Goal: Task Accomplishment & Management: Manage account settings

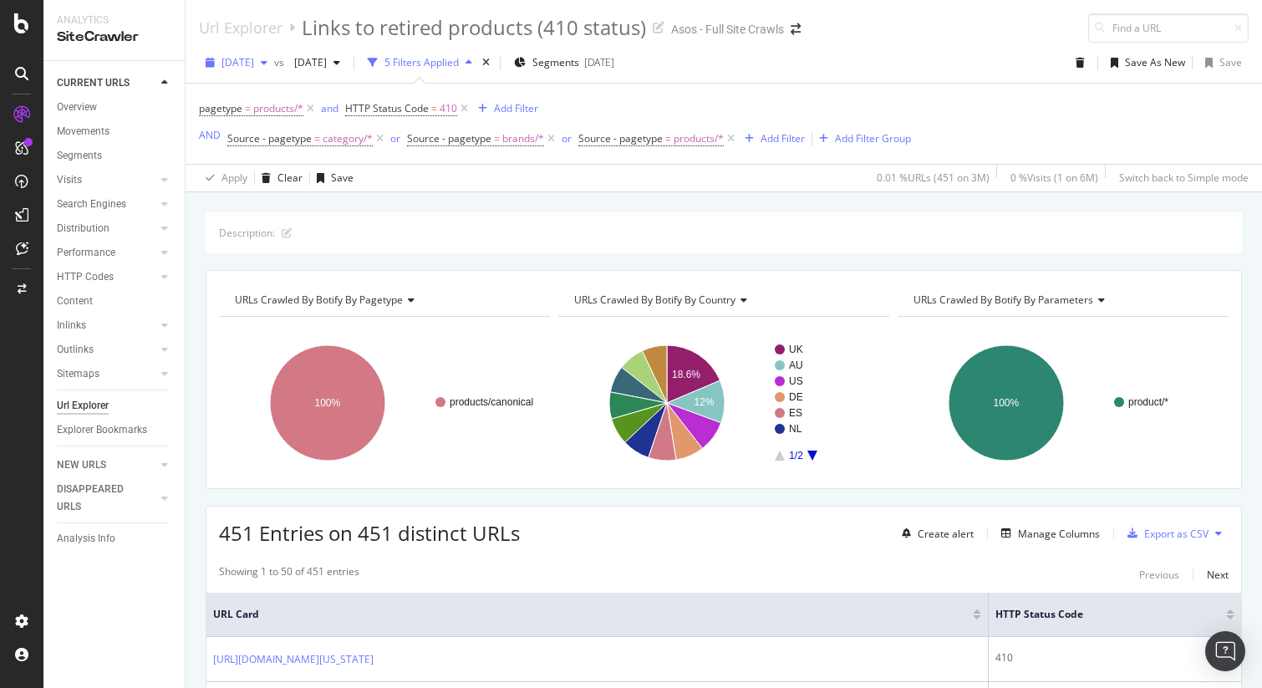
click at [254, 60] on span "2025 Jul. 22nd" at bounding box center [237, 62] width 33 height 14
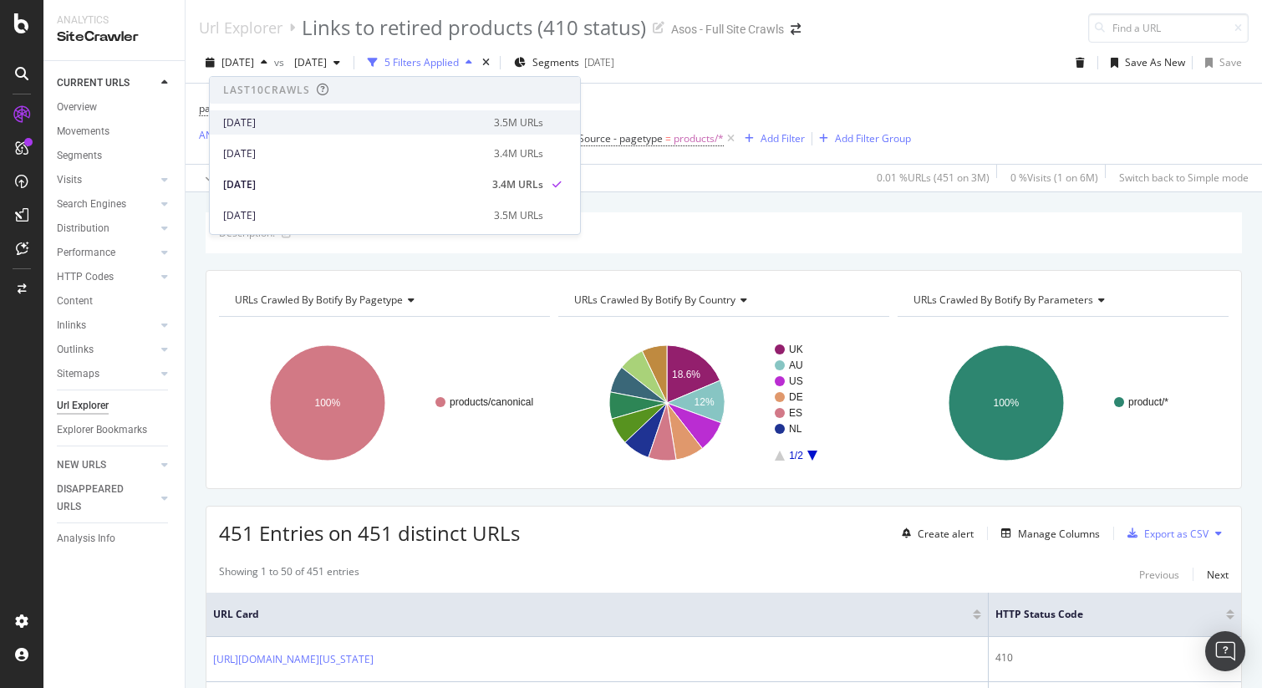
click at [266, 119] on div "[DATE]" at bounding box center [353, 122] width 261 height 15
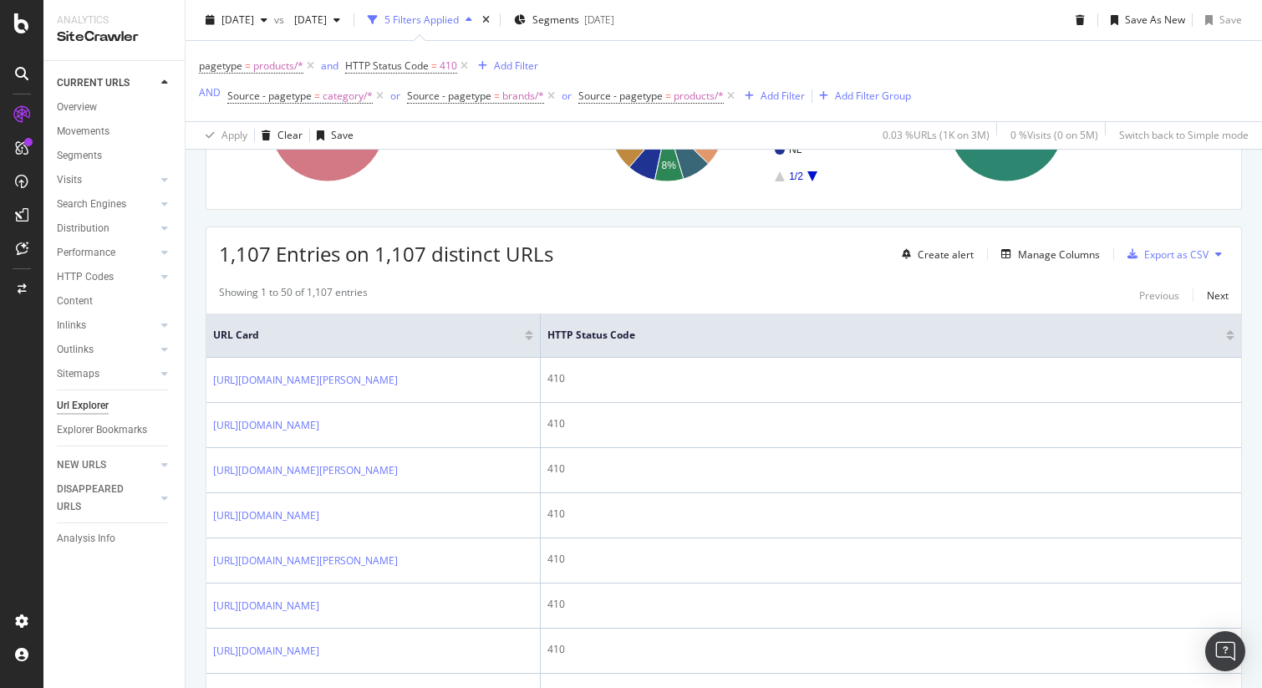
scroll to position [294, 0]
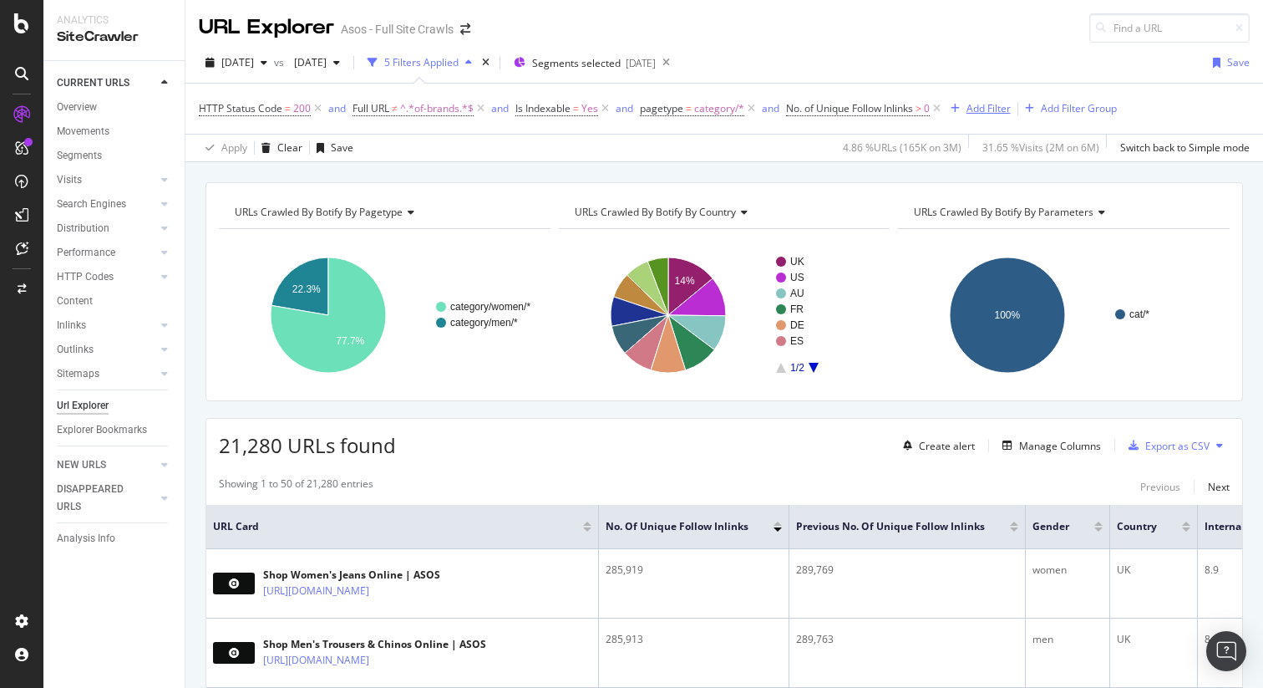
click at [1000, 112] on div "Add Filter" at bounding box center [989, 108] width 44 height 14
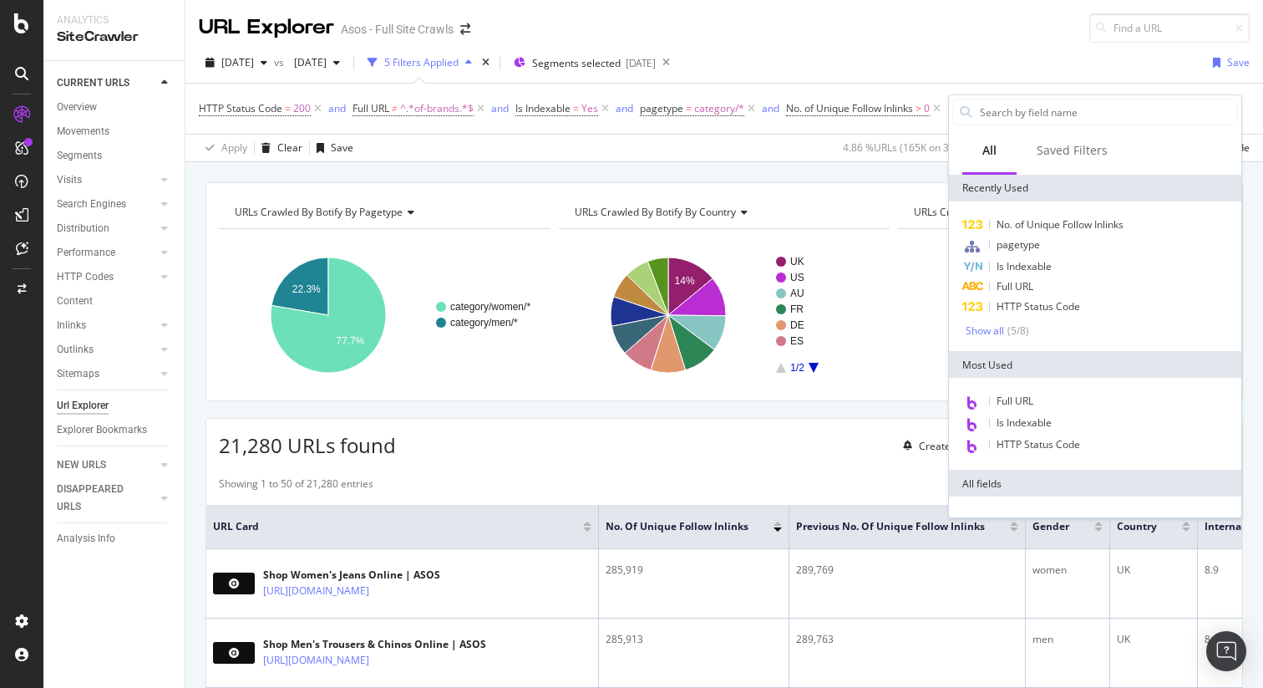
click at [951, 50] on div "2025 Jul. 22nd vs 2025 Jun. 24th 5 Filters Applied Segments selected 2025-06-19…" at bounding box center [725, 65] width 1078 height 33
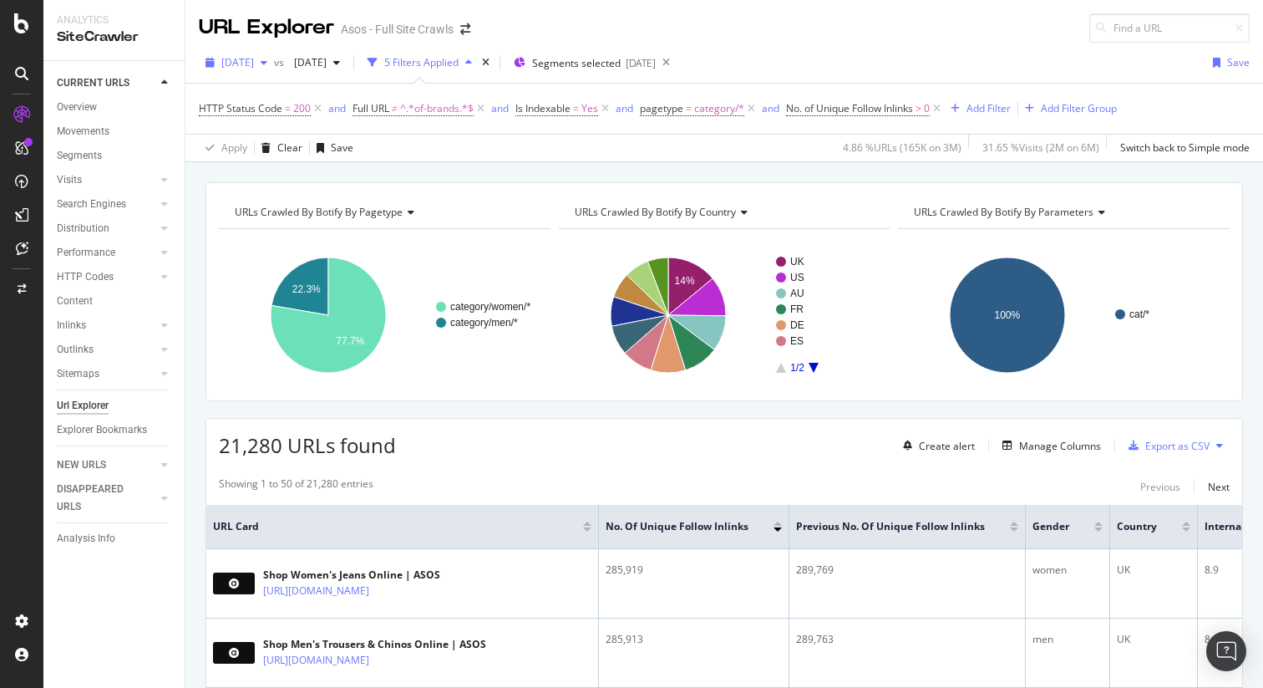
click at [254, 56] on span "2025 Jul. 22nd" at bounding box center [237, 62] width 33 height 14
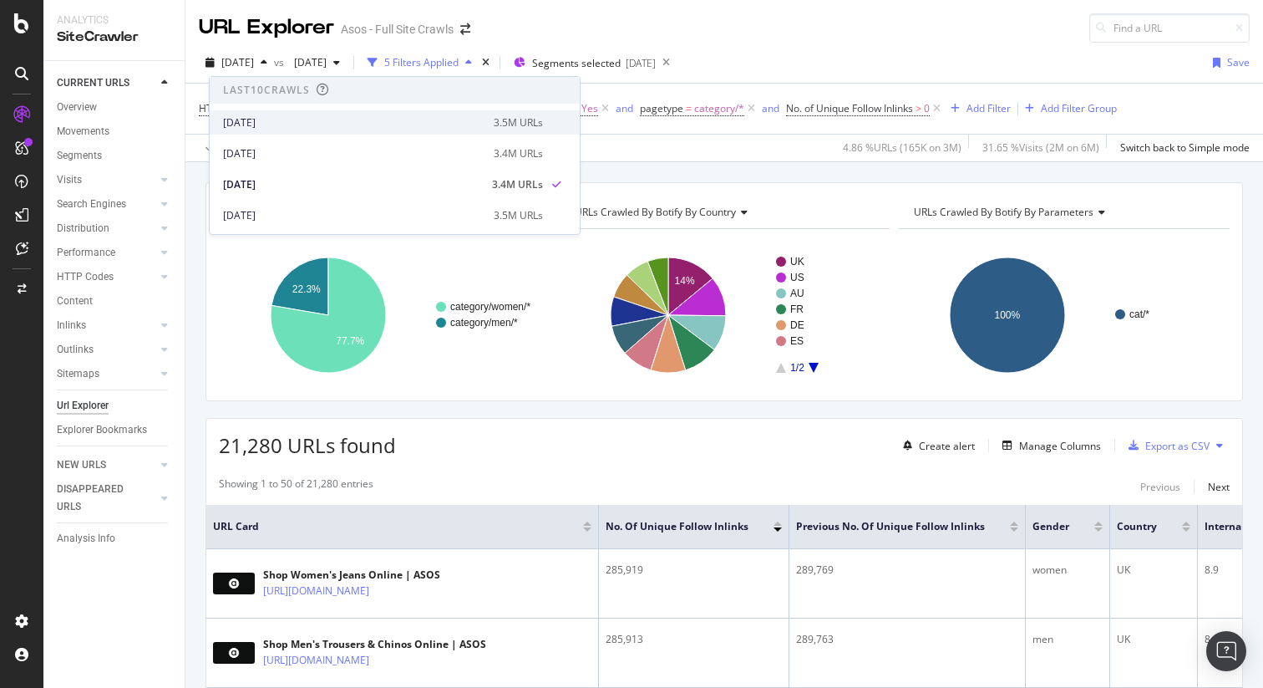
click at [264, 112] on div "2025 Aug. 5th 3.5M URLs" at bounding box center [395, 122] width 370 height 24
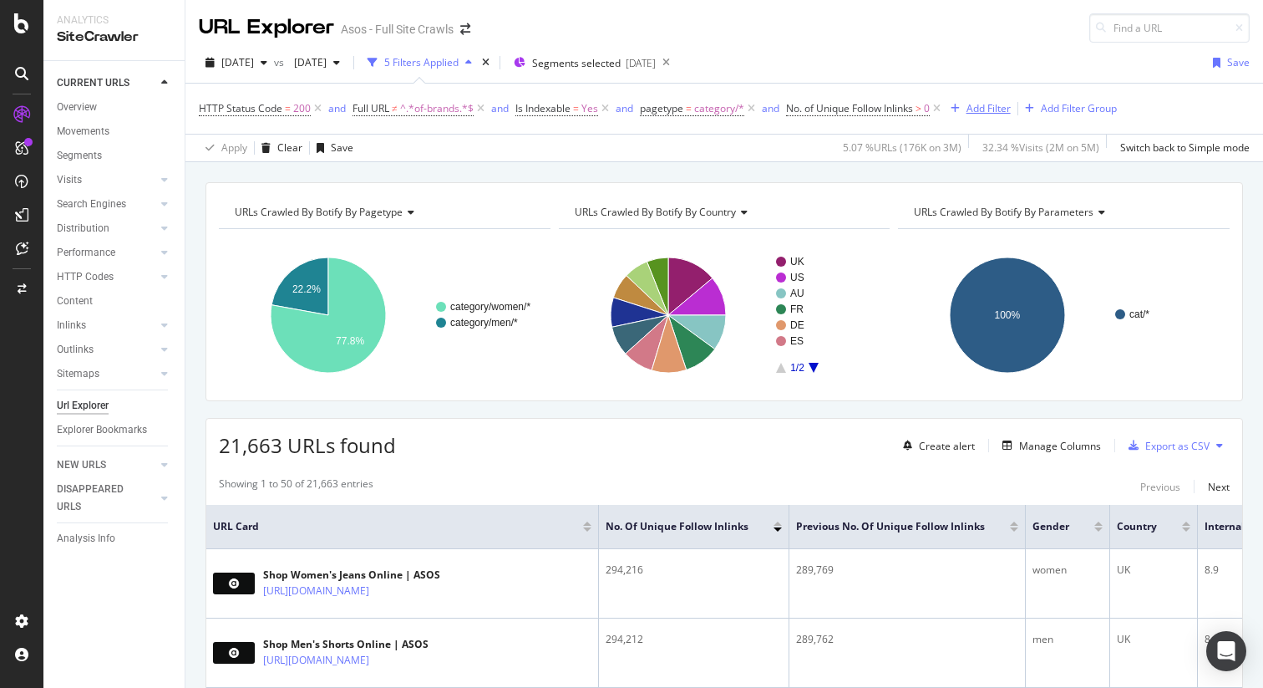
click at [992, 106] on div "Add Filter" at bounding box center [989, 108] width 44 height 14
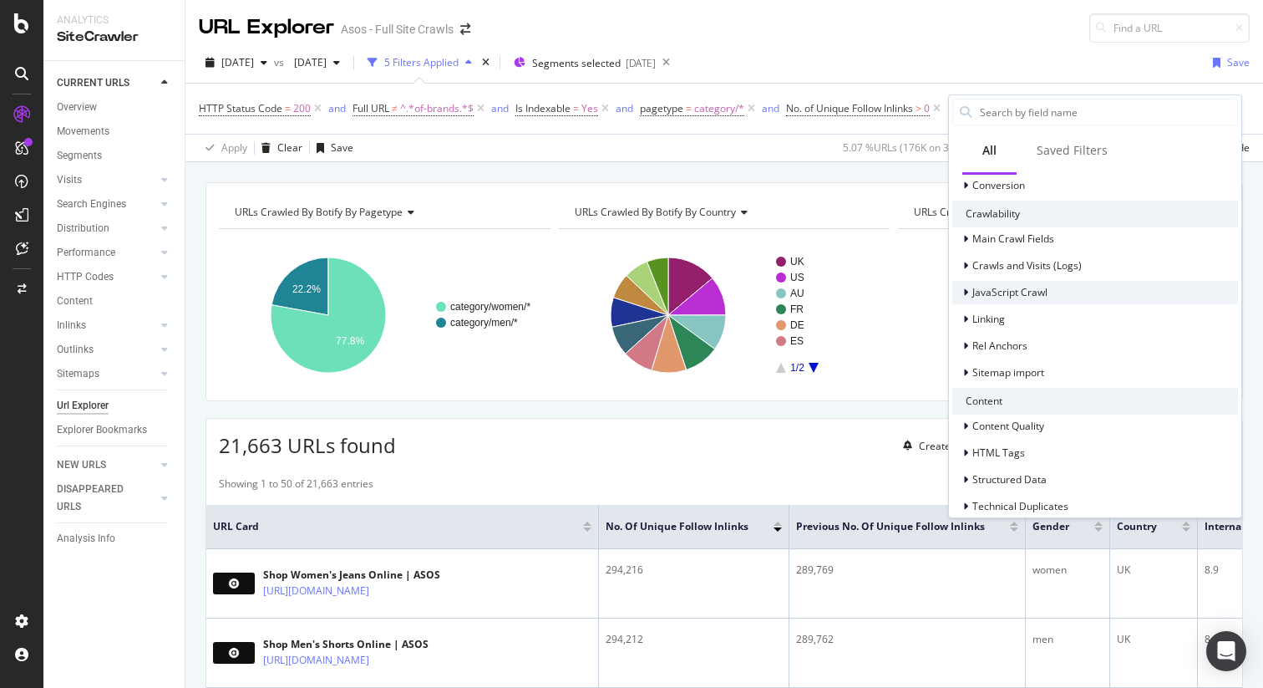
scroll to position [571, 0]
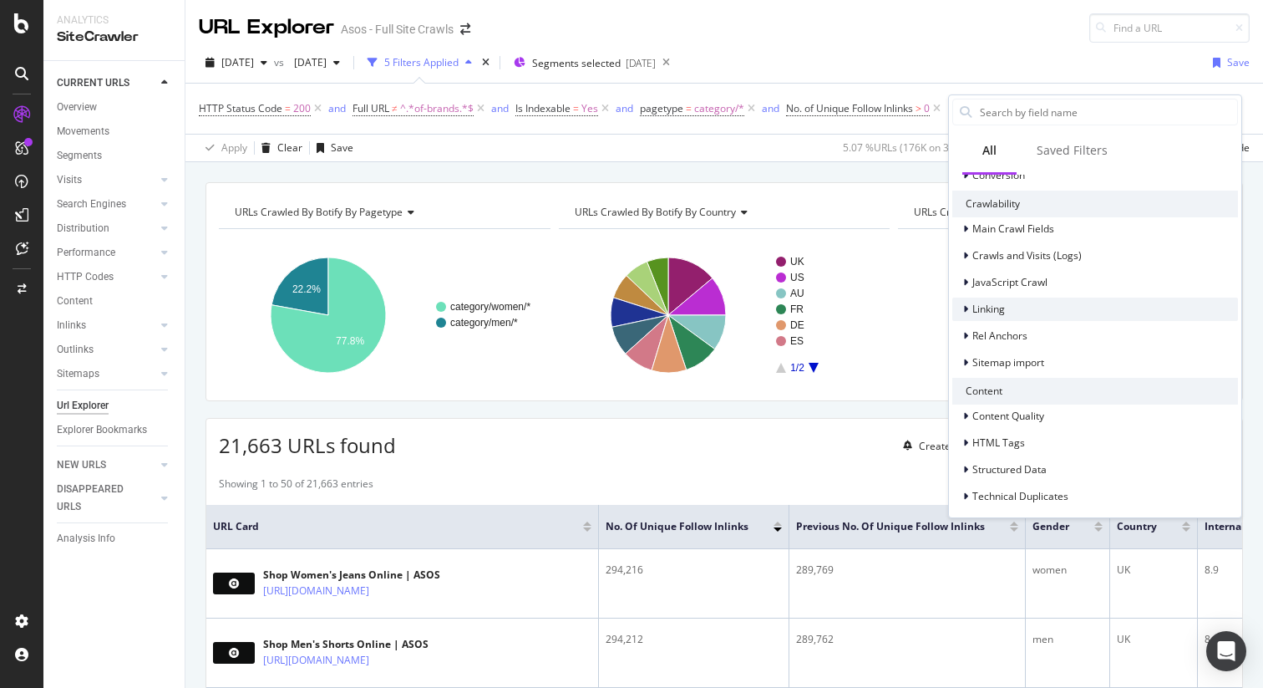
click at [997, 301] on div "Linking" at bounding box center [979, 309] width 53 height 17
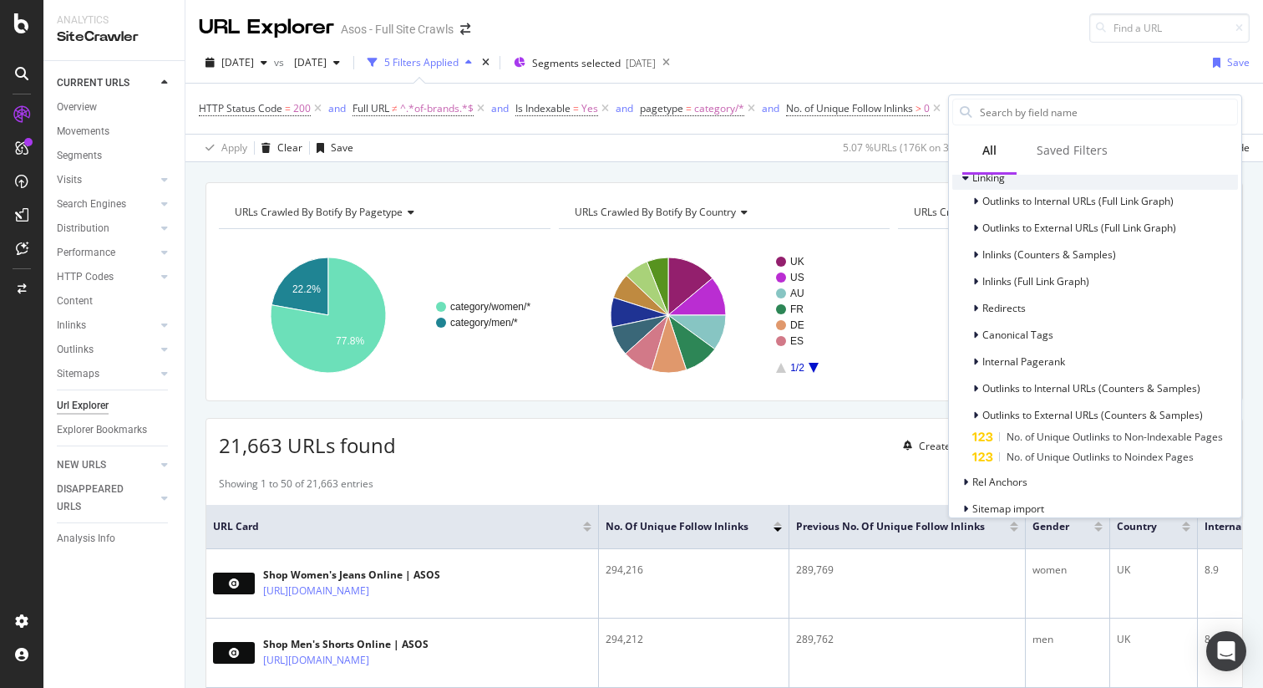
scroll to position [704, 0]
click at [1024, 276] on span "Inlinks (Full Link Graph)" at bounding box center [1036, 279] width 107 height 14
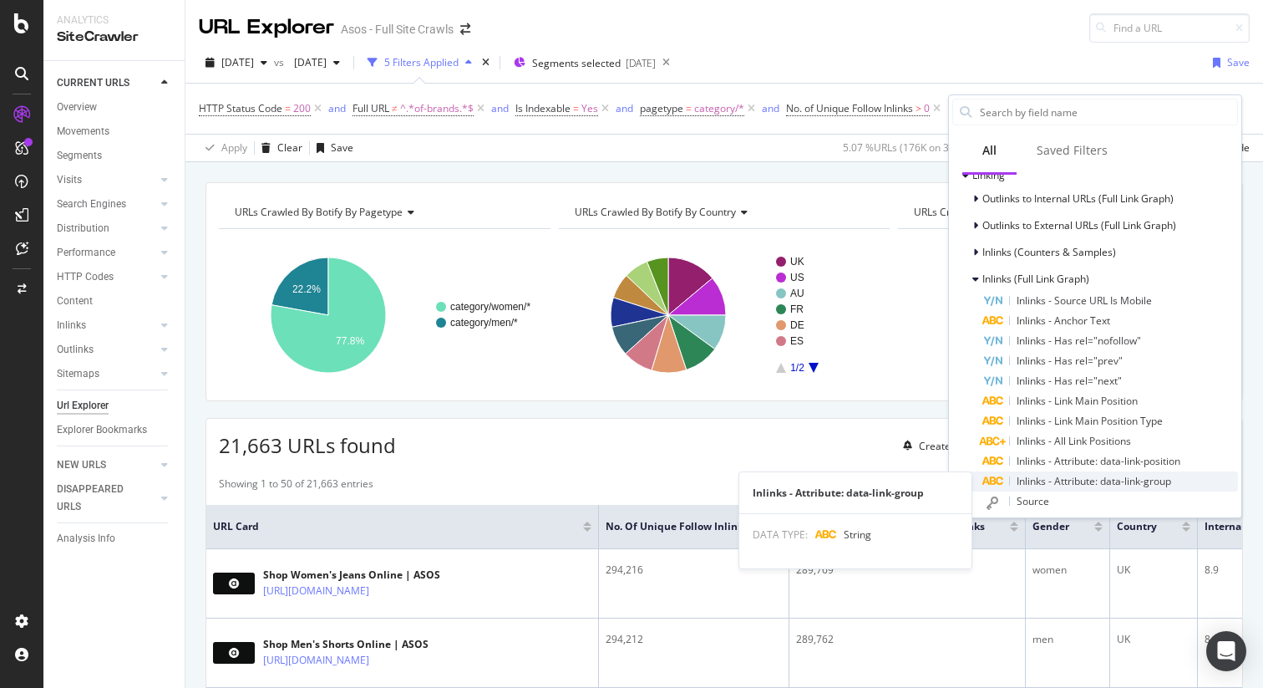
click at [1061, 481] on span "Inlinks - Attribute: data-link-group" at bounding box center [1094, 481] width 155 height 14
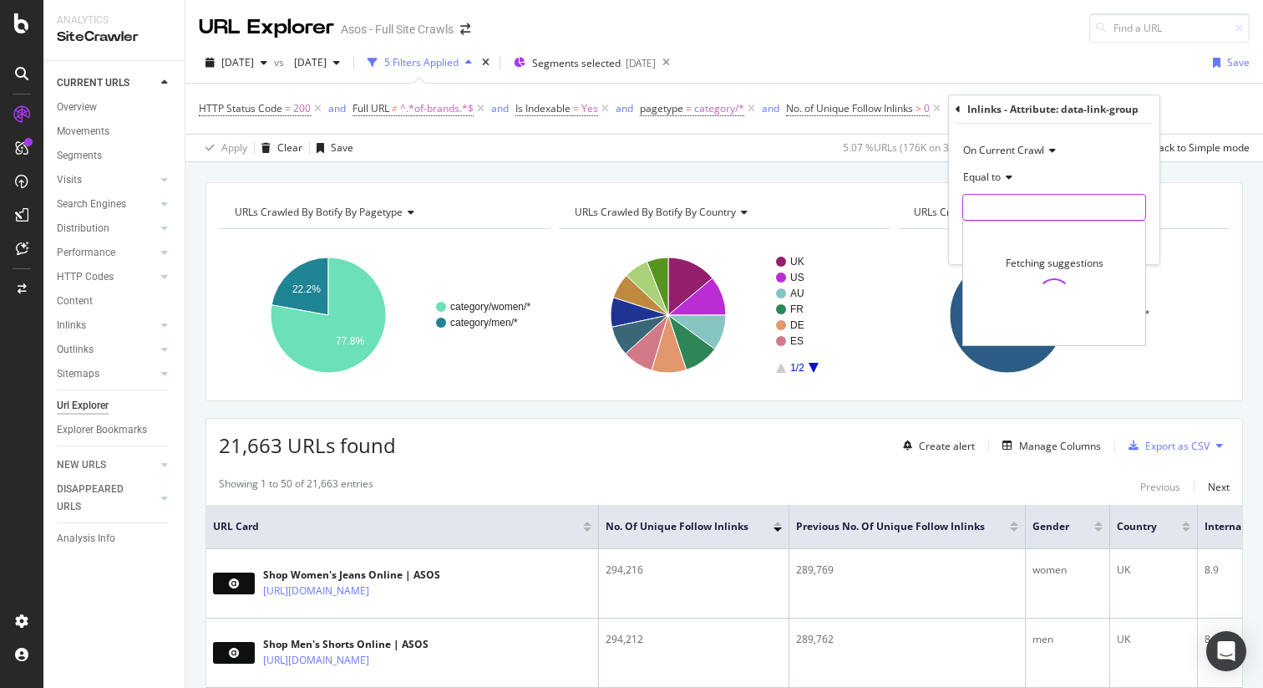
click at [1018, 205] on input "text" at bounding box center [1054, 207] width 182 height 27
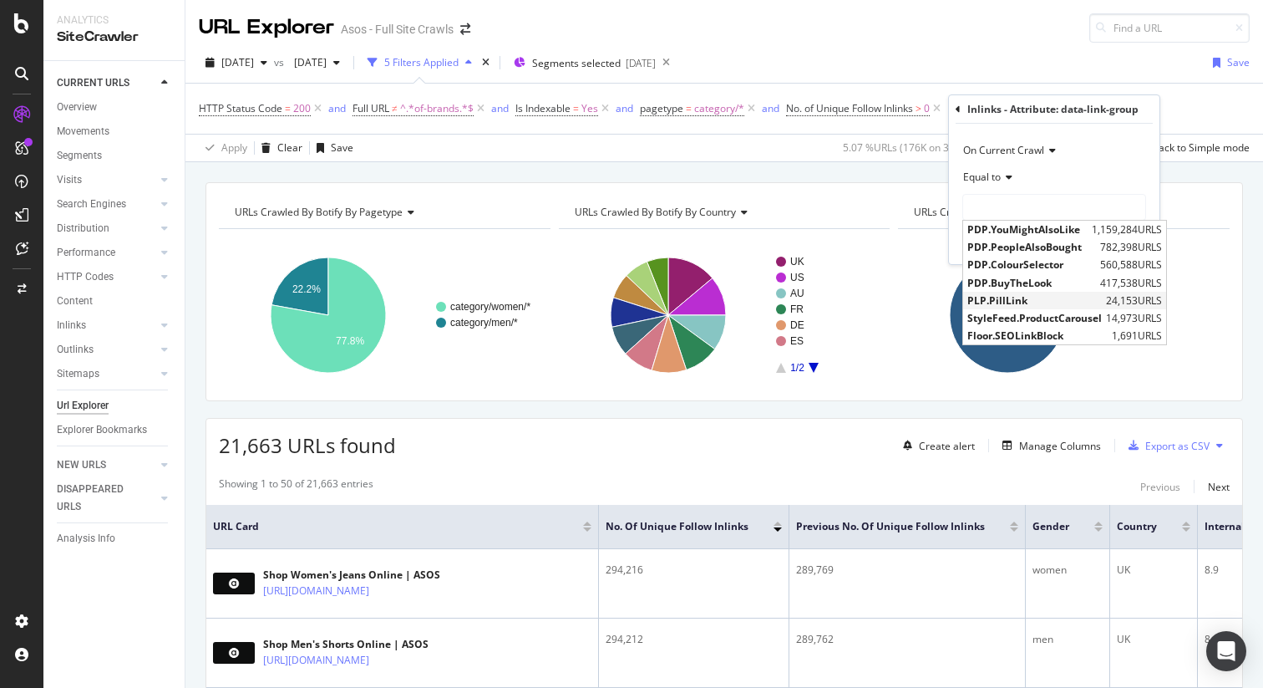
click at [1000, 302] on span "PLP.PillLink" at bounding box center [1035, 300] width 135 height 14
type input "PLP.PillLink"
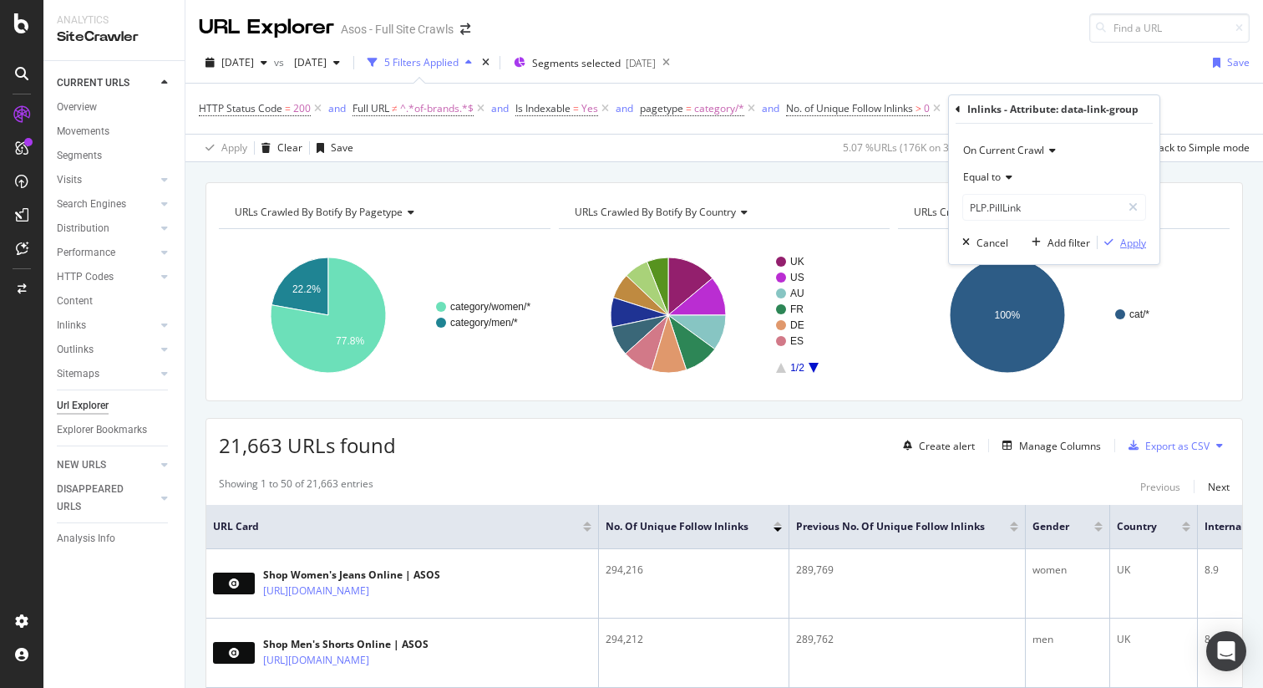
click at [1131, 241] on div "Apply" at bounding box center [1134, 243] width 26 height 14
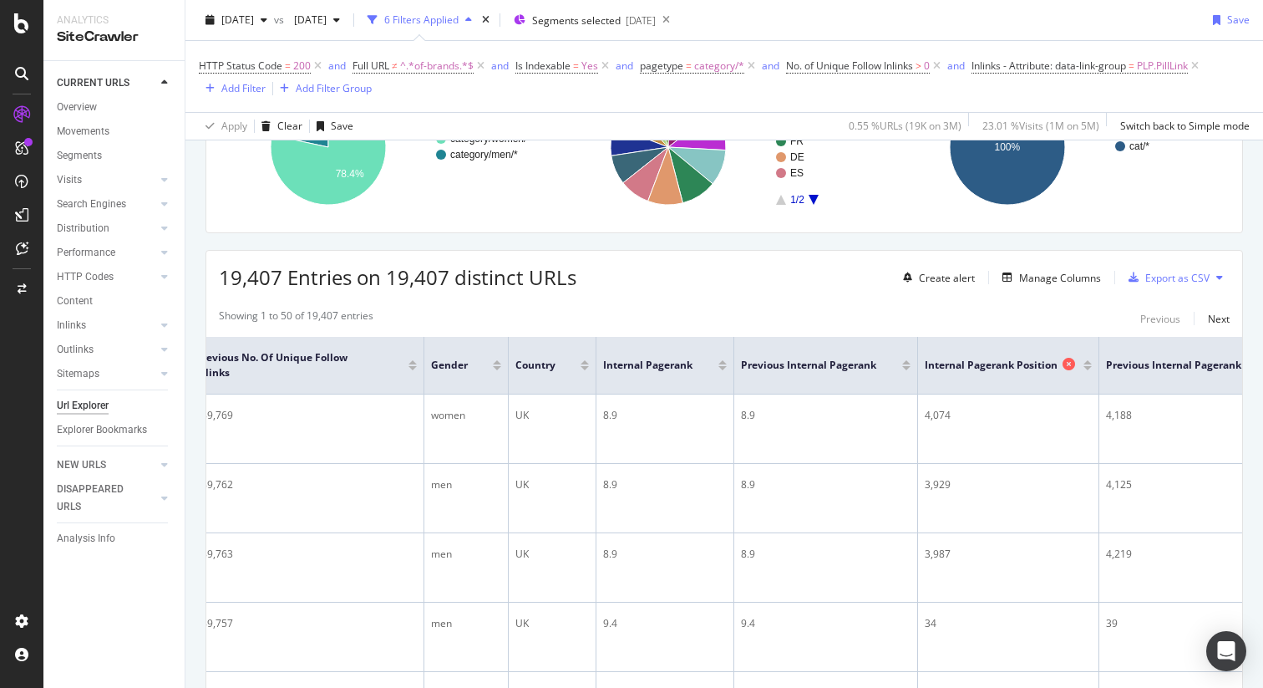
scroll to position [0, 543]
click at [1064, 268] on div "Manage Columns" at bounding box center [1048, 277] width 105 height 18
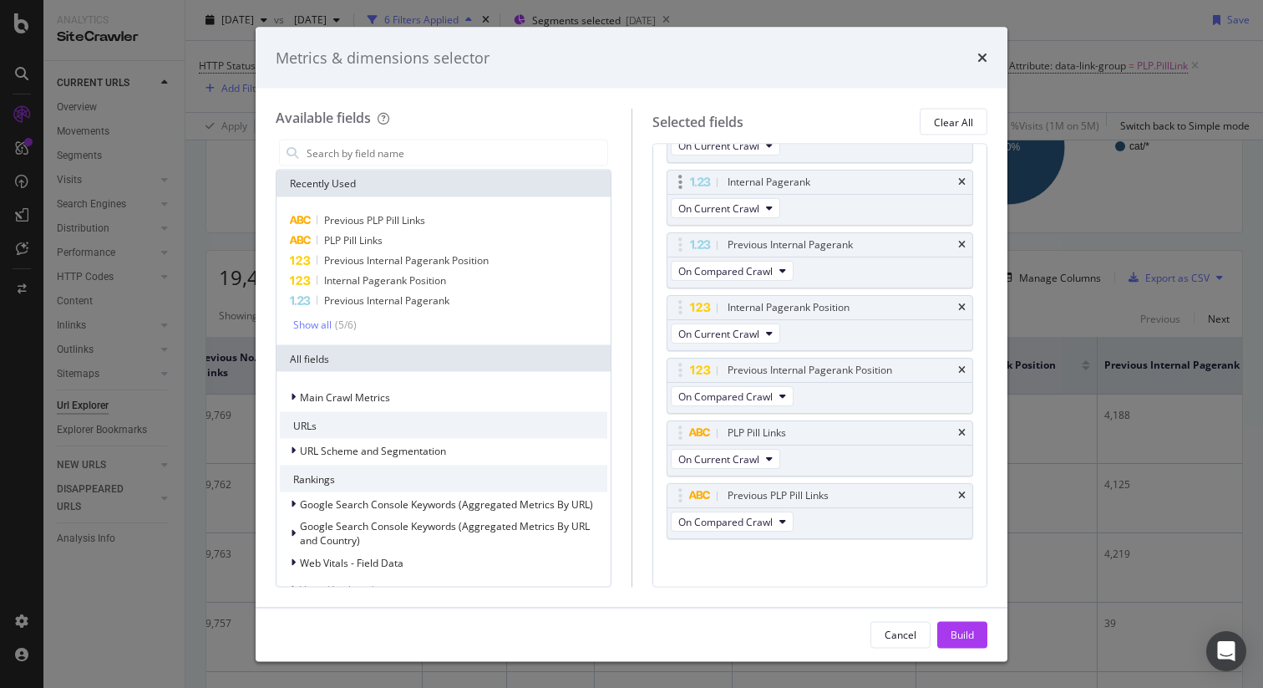
scroll to position [247, 0]
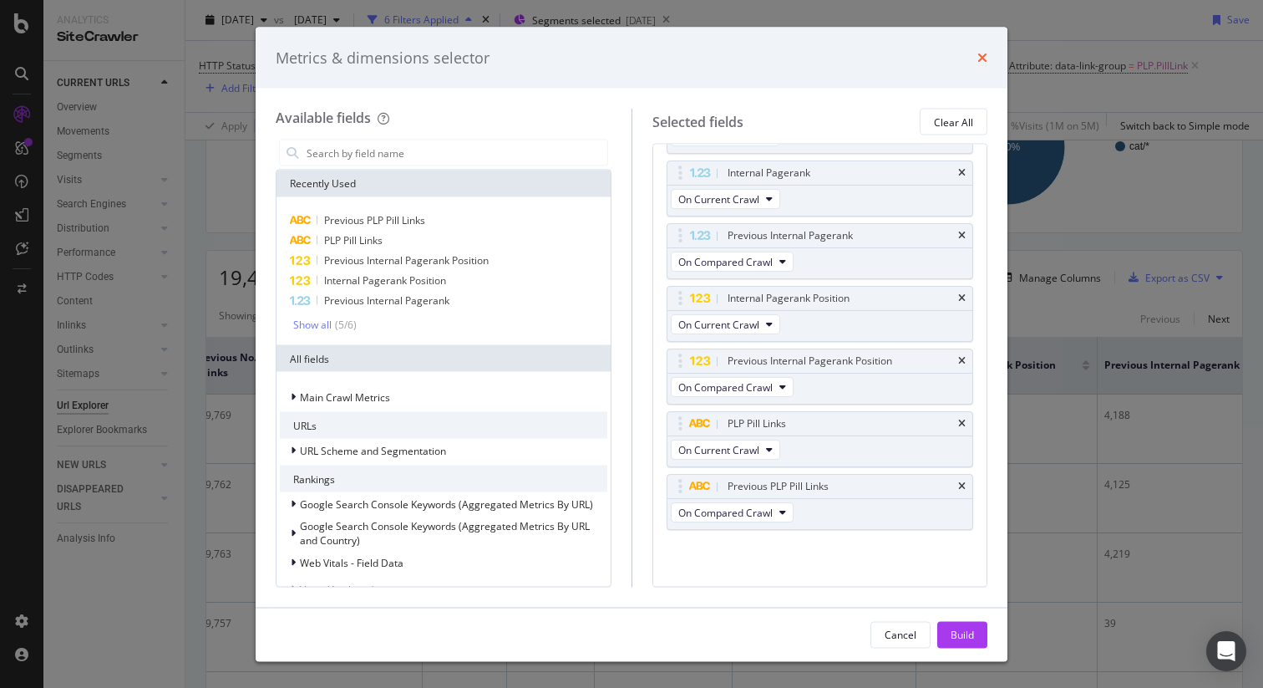
click at [982, 55] on icon "times" at bounding box center [983, 57] width 10 height 13
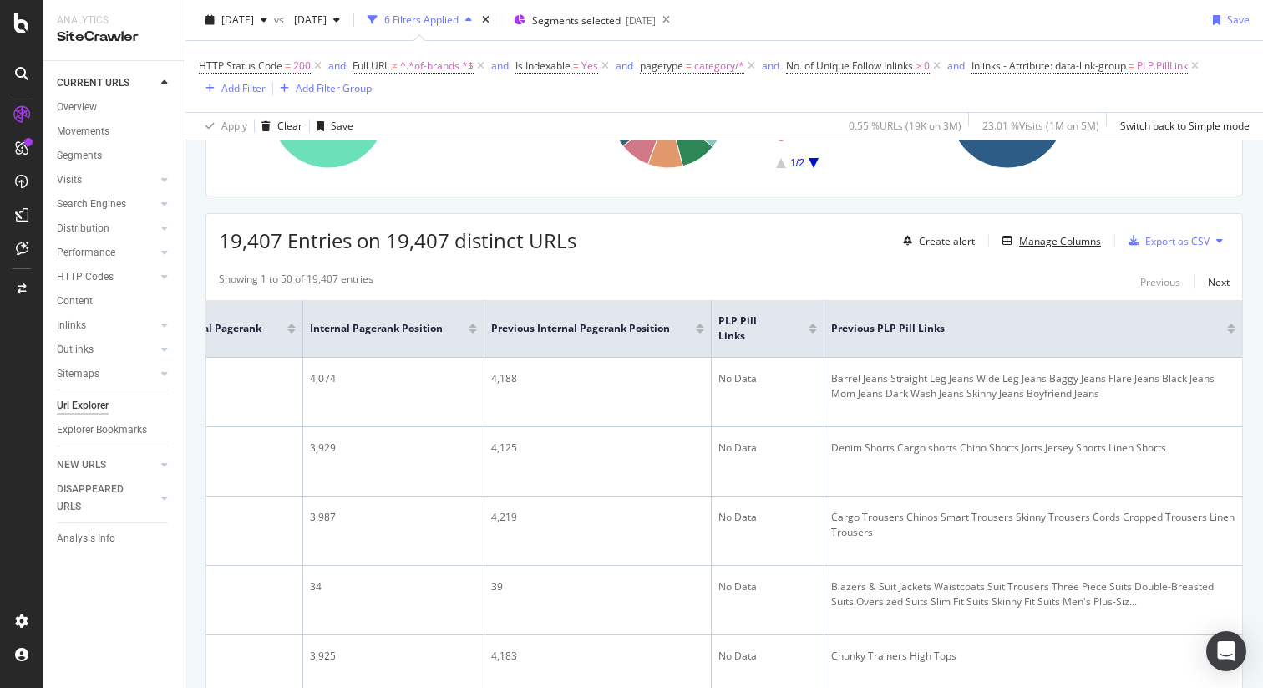
scroll to position [0, 1157]
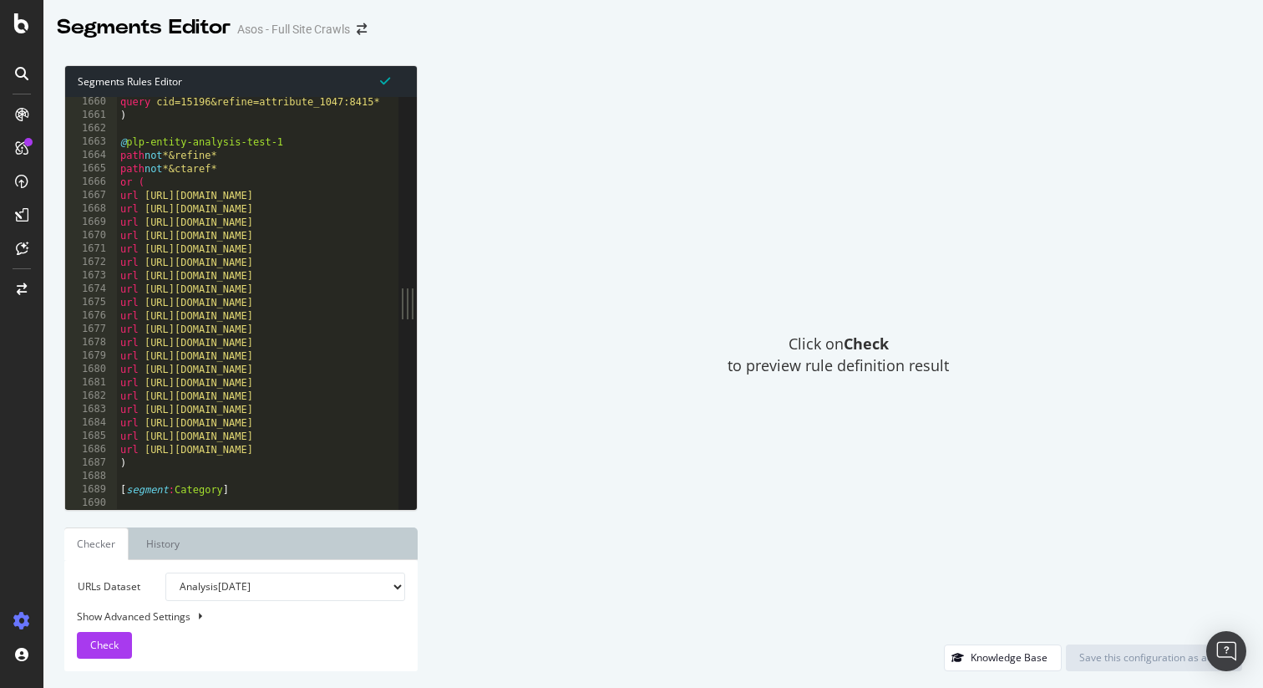
scroll to position [16740, 0]
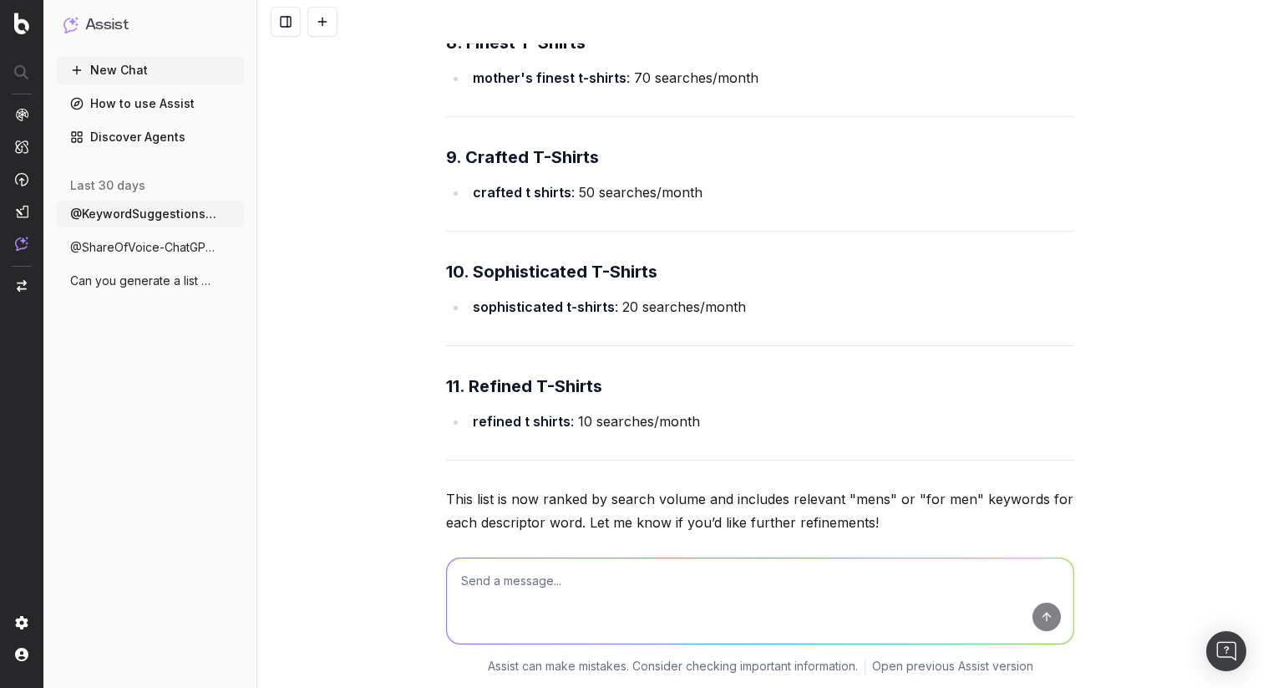
scroll to position [7809, 0]
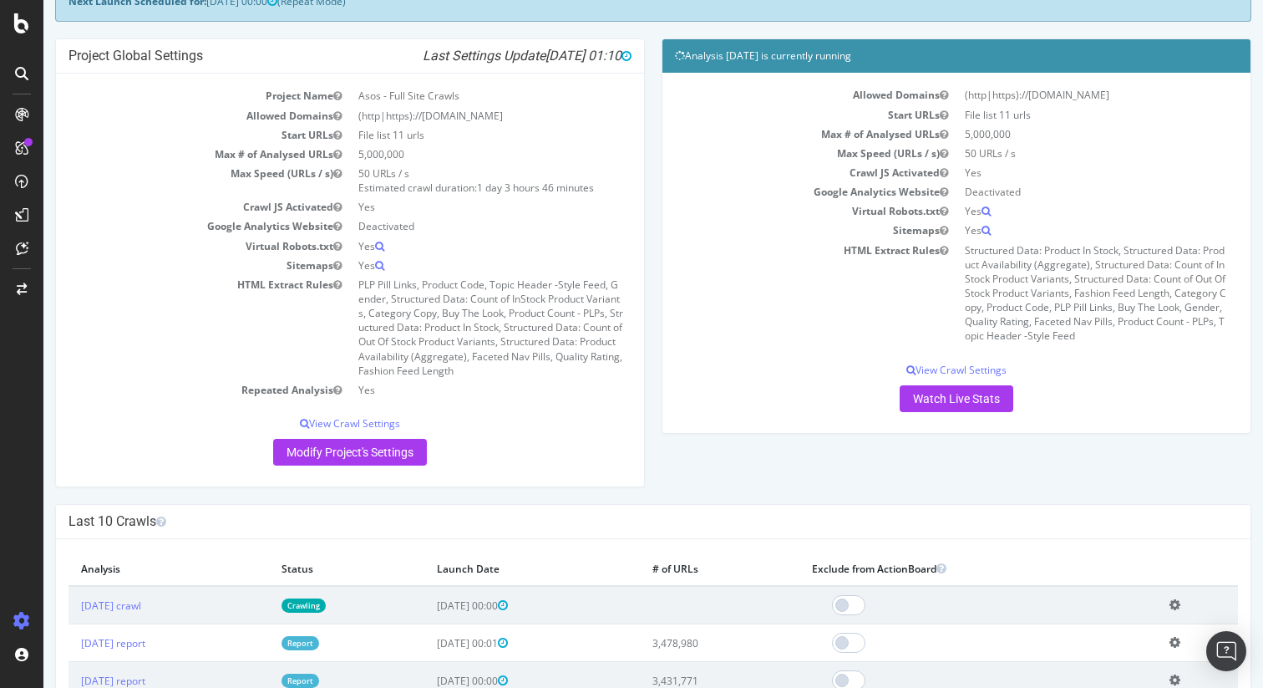
scroll to position [103, 0]
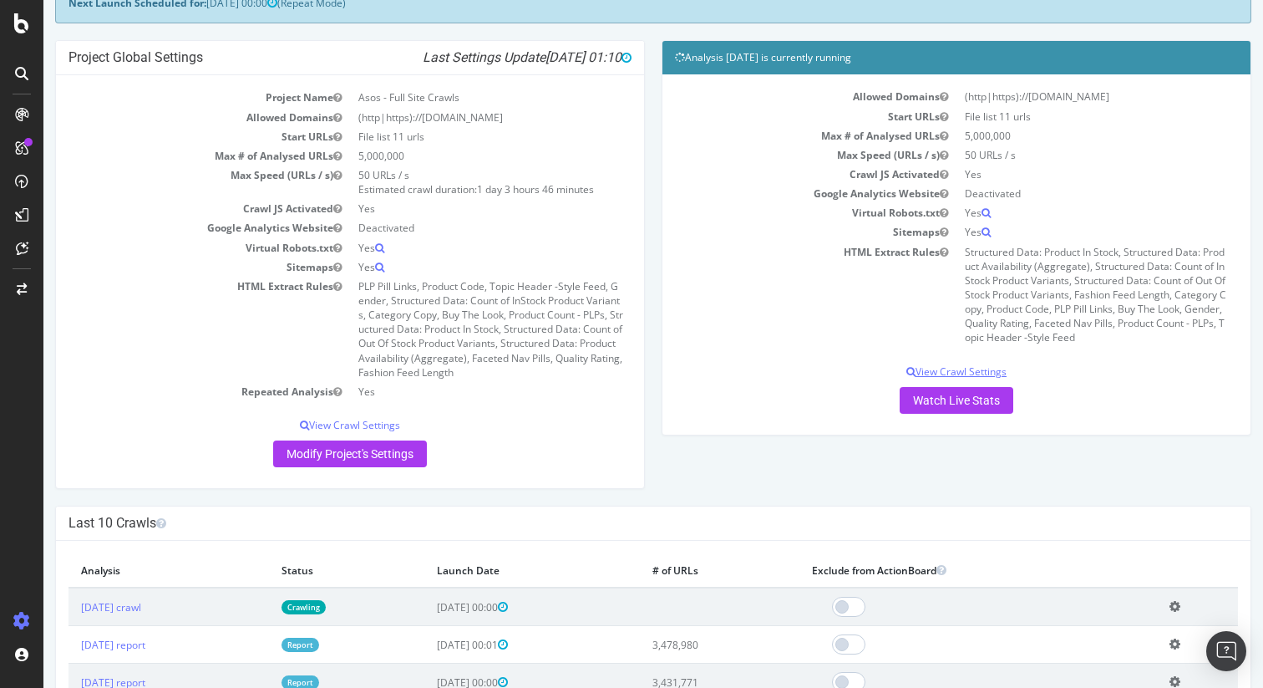
click at [958, 369] on p "View Crawl Settings" at bounding box center [956, 371] width 563 height 14
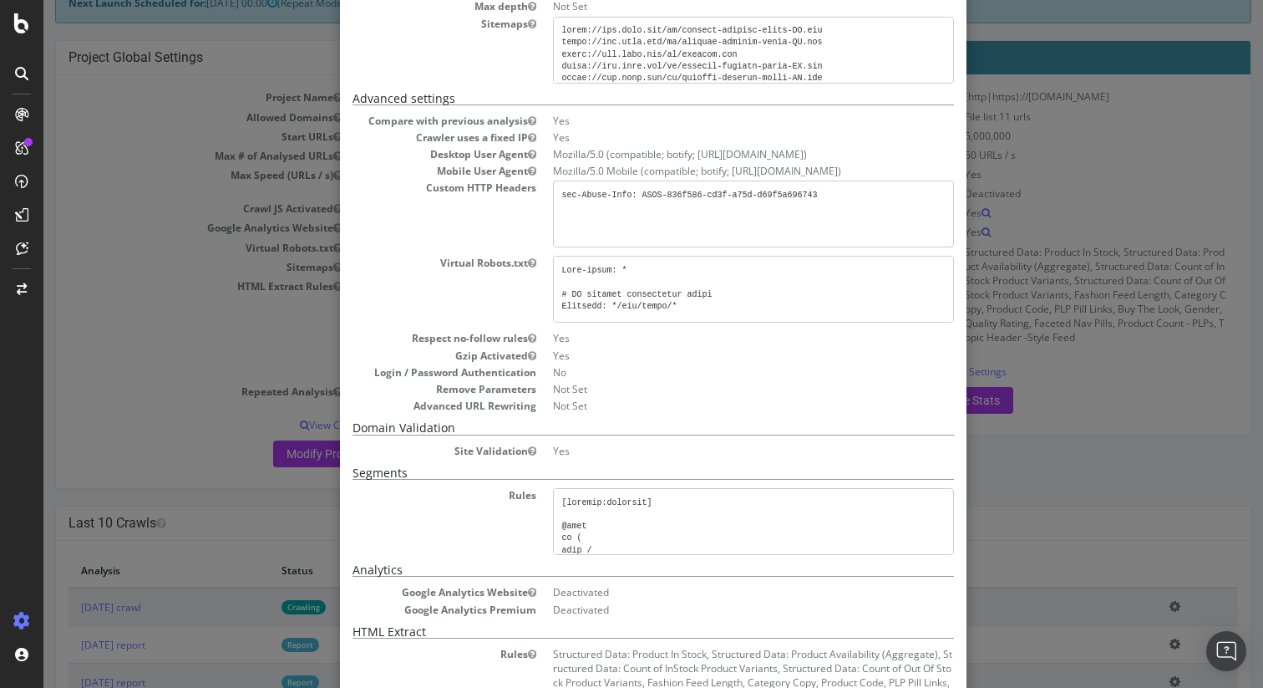
scroll to position [0, 0]
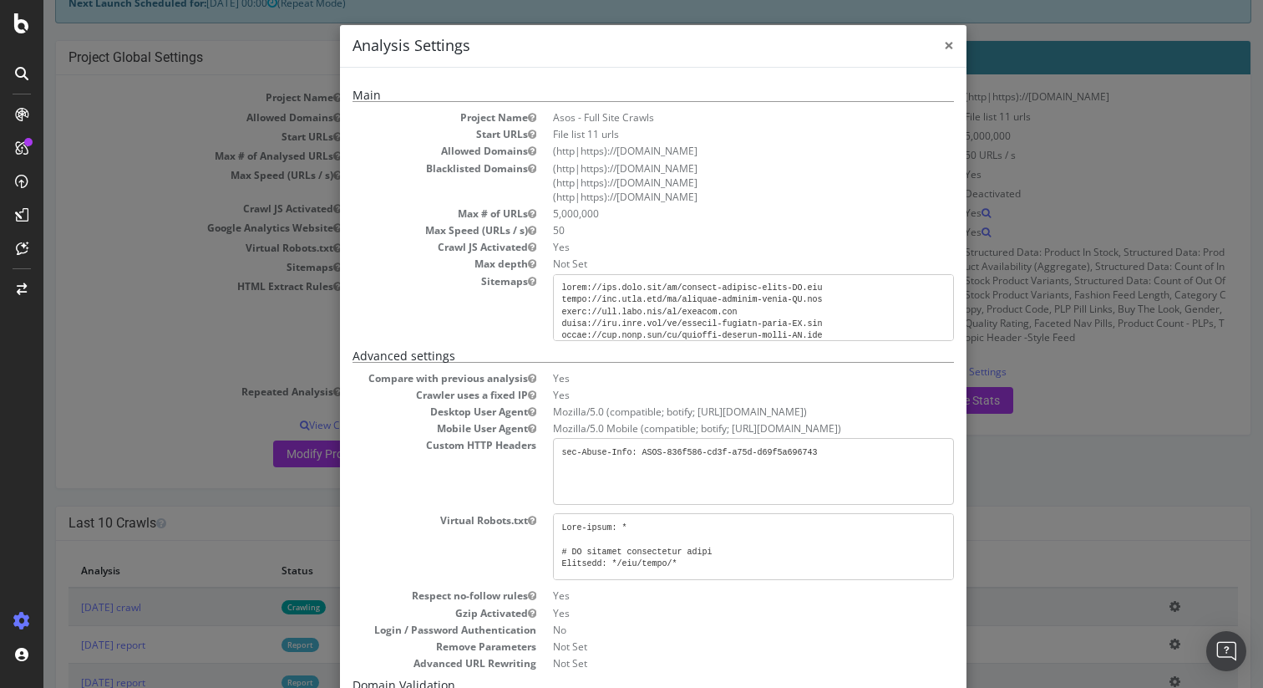
click at [949, 47] on span "×" at bounding box center [949, 44] width 10 height 23
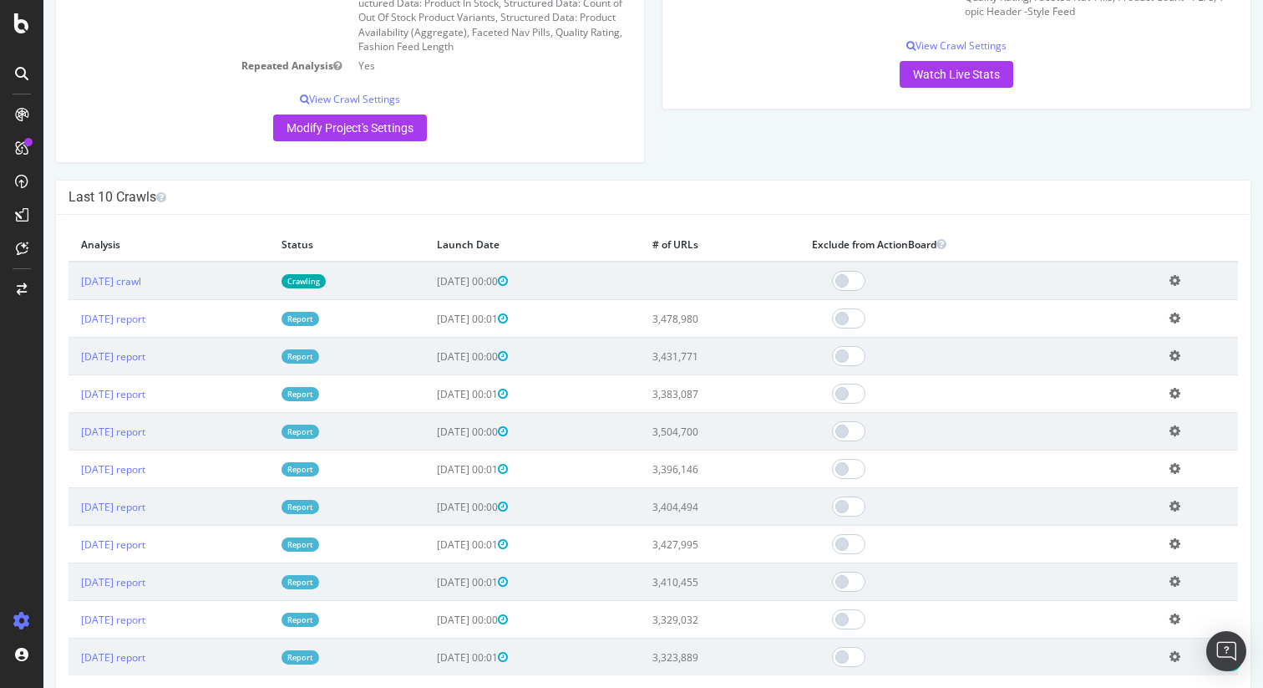
scroll to position [430, 0]
click at [1181, 282] on icon at bounding box center [1175, 279] width 11 height 13
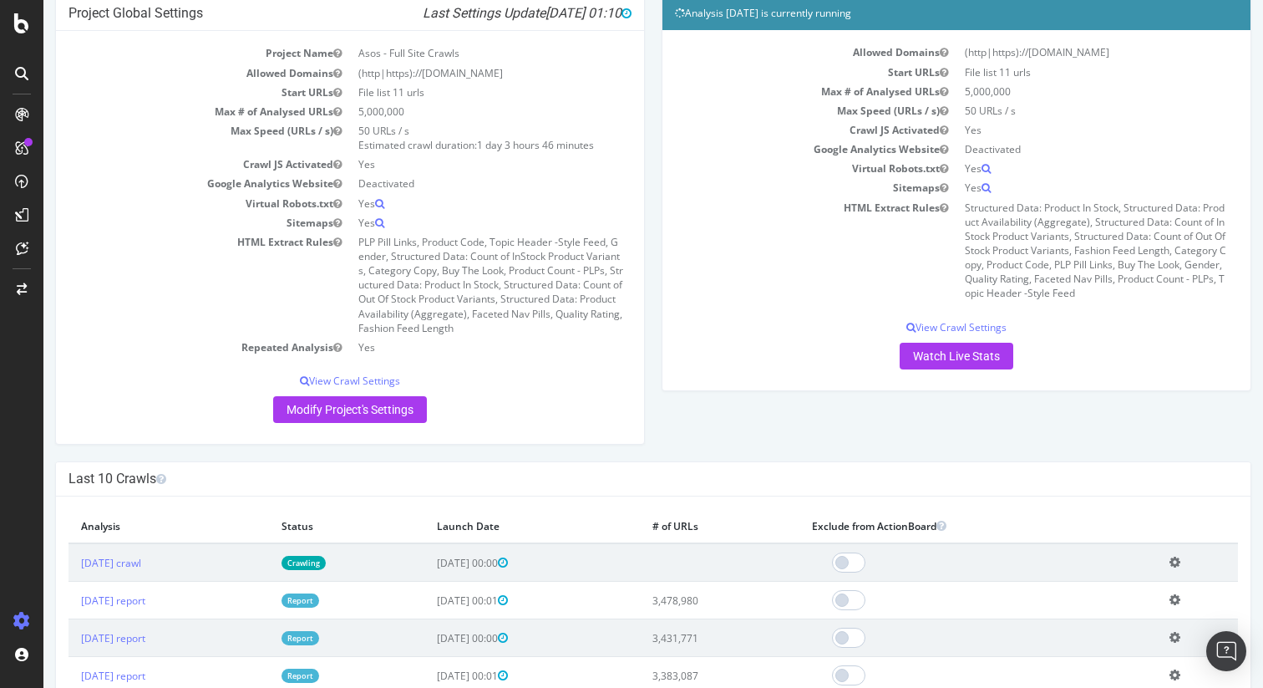
scroll to position [145, 0]
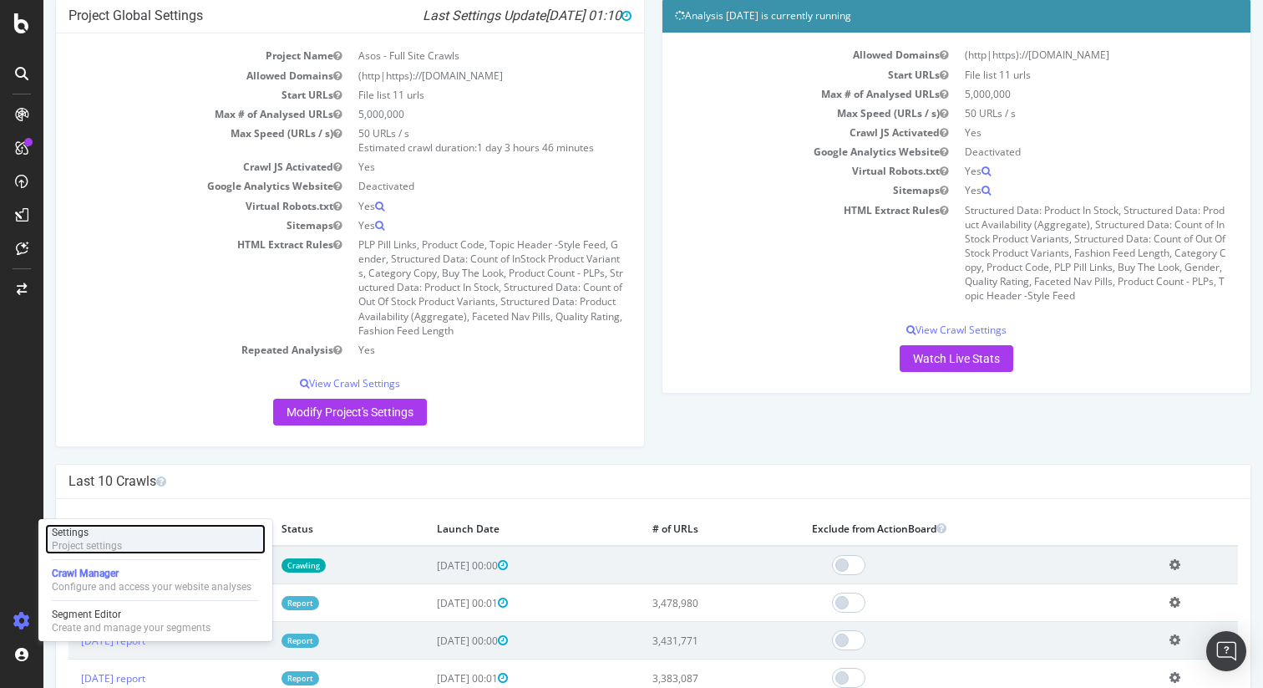
click at [87, 531] on div "Settings" at bounding box center [87, 532] width 70 height 13
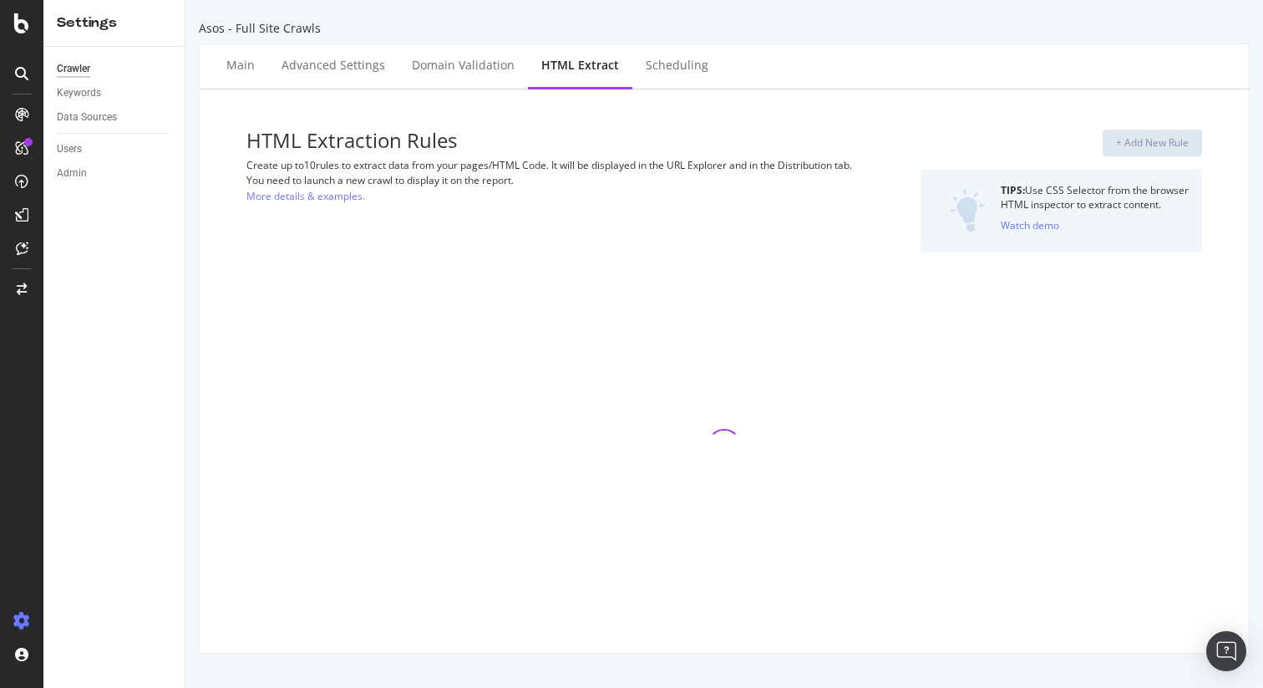
select select "count"
select select "html.length"
select select "exist"
select select "i"
select select "exist"
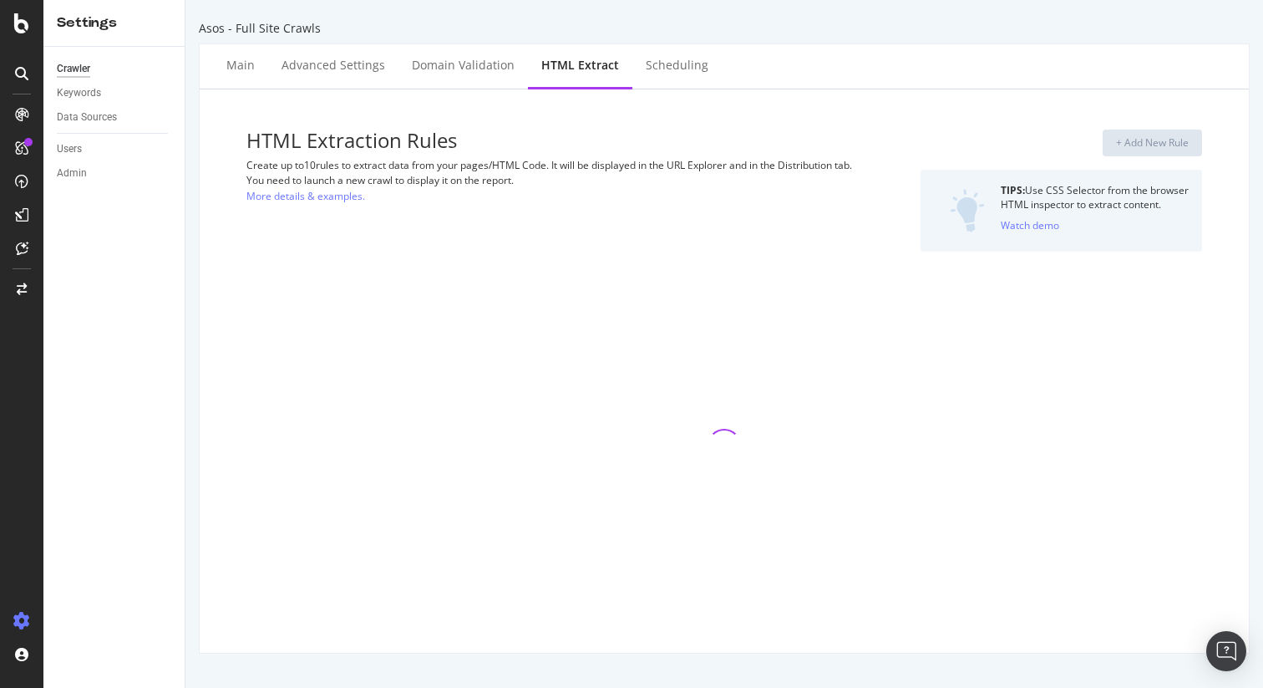
select select "count"
select select "i"
select select "html.length"
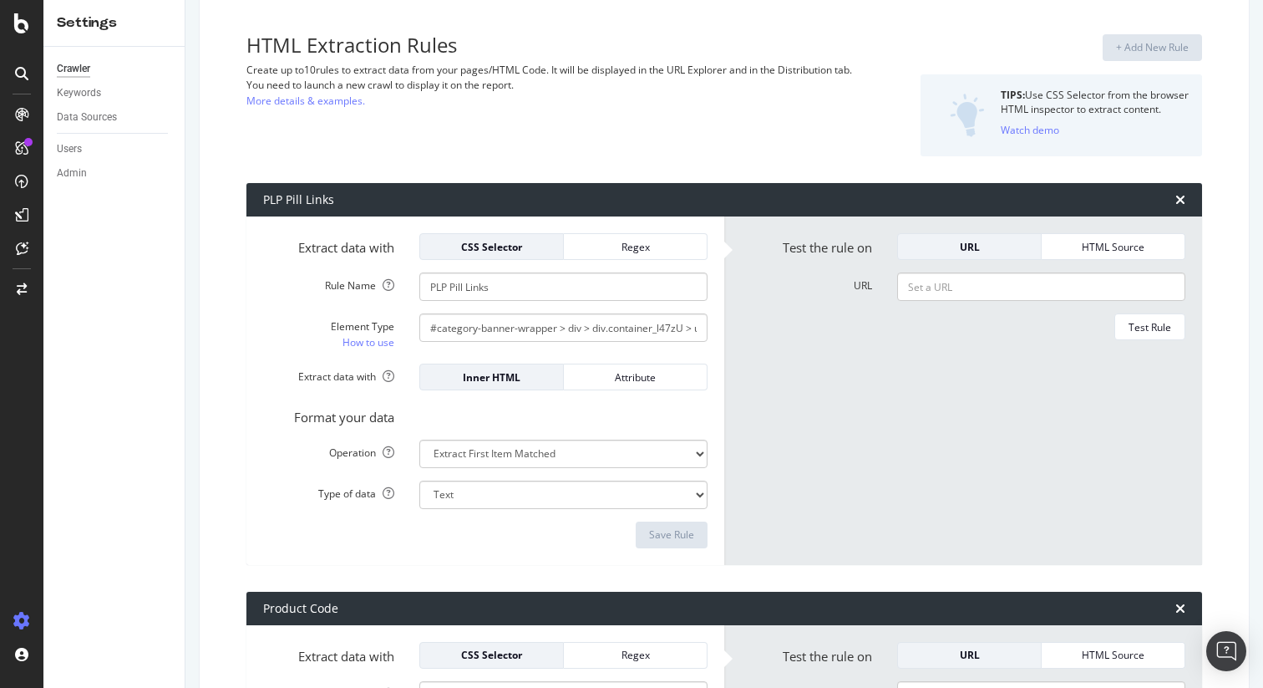
scroll to position [110, 0]
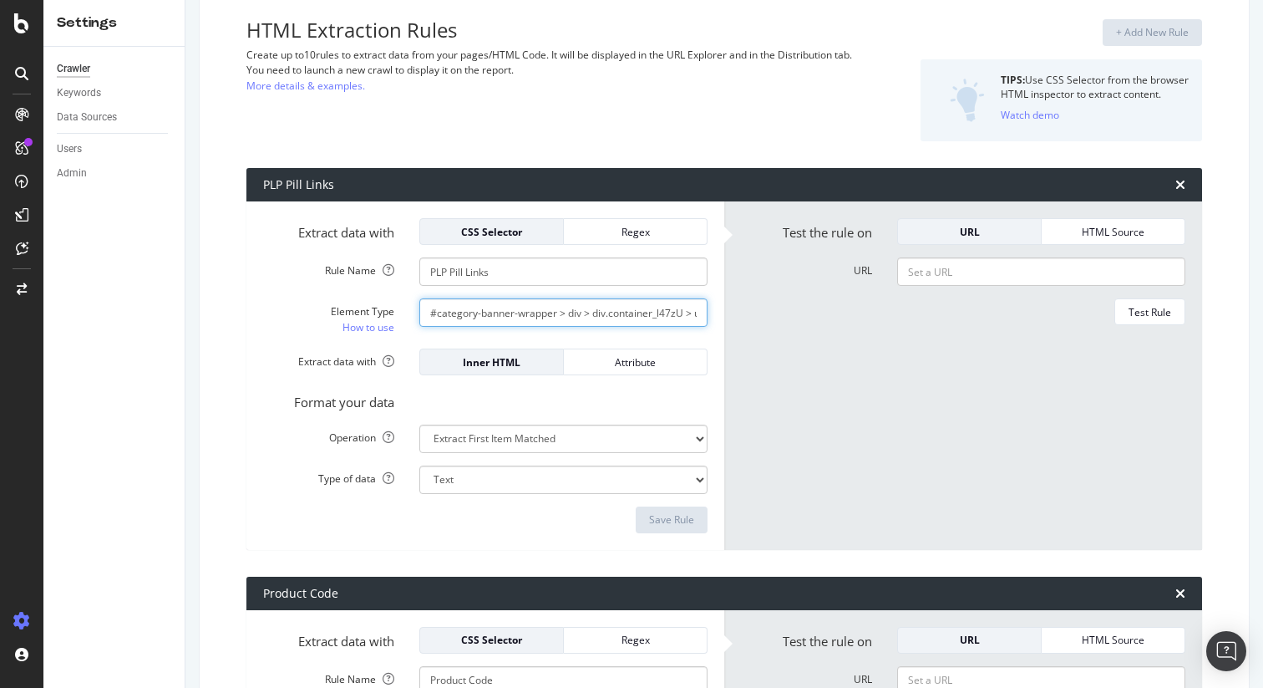
click at [632, 315] on input "#category-banner-wrapper > div > div.container_l47zU > ul" at bounding box center [563, 312] width 288 height 28
drag, startPoint x: 632, startPoint y: 315, endPoint x: 718, endPoint y: 318, distance: 86.1
click at [718, 318] on div "#category-banner-wrapper > div > div.container_l47zU > ul" at bounding box center [563, 312] width 313 height 28
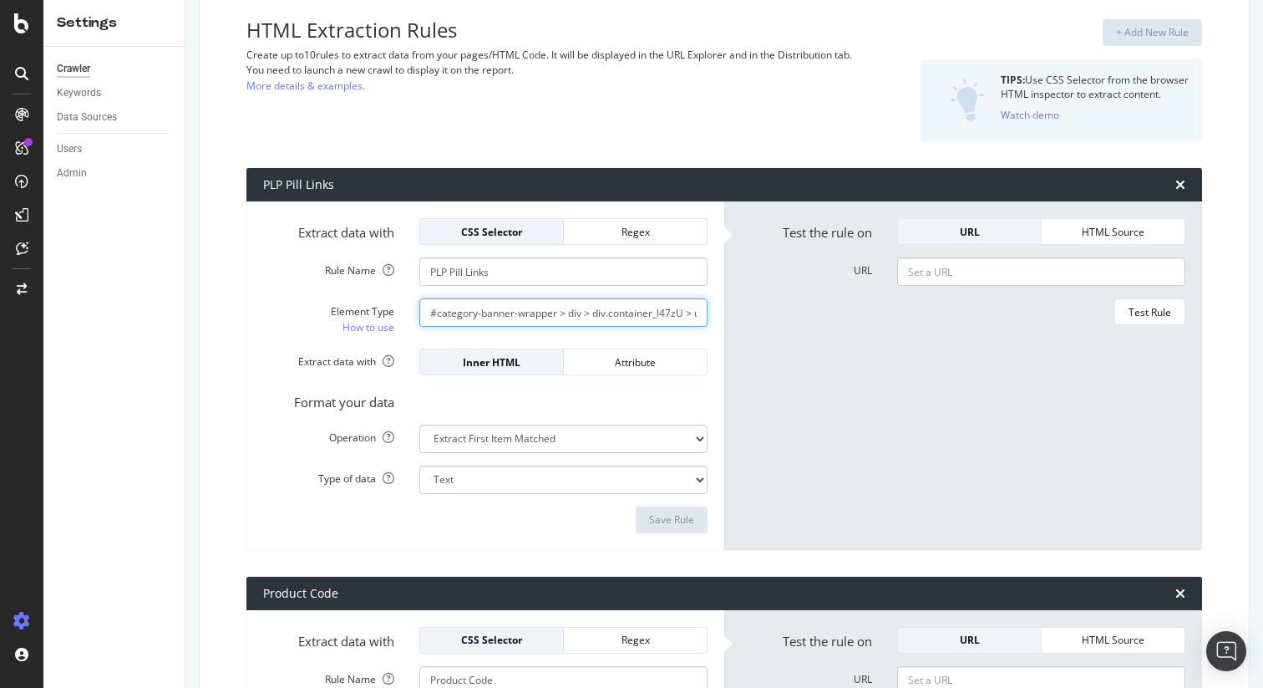
click at [617, 312] on input "#category-banner-wrapper > div > div.container_l47zU > ul" at bounding box center [563, 312] width 288 height 28
drag, startPoint x: 625, startPoint y: 312, endPoint x: 711, endPoint y: 313, distance: 86.1
click at [711, 313] on div "#category-banner-wrapper > div > div.container_l47zU > ul" at bounding box center [563, 312] width 313 height 28
click at [698, 314] on input "#category-banner-wrapper > div > div.container_l47zU > ul" at bounding box center [563, 312] width 288 height 28
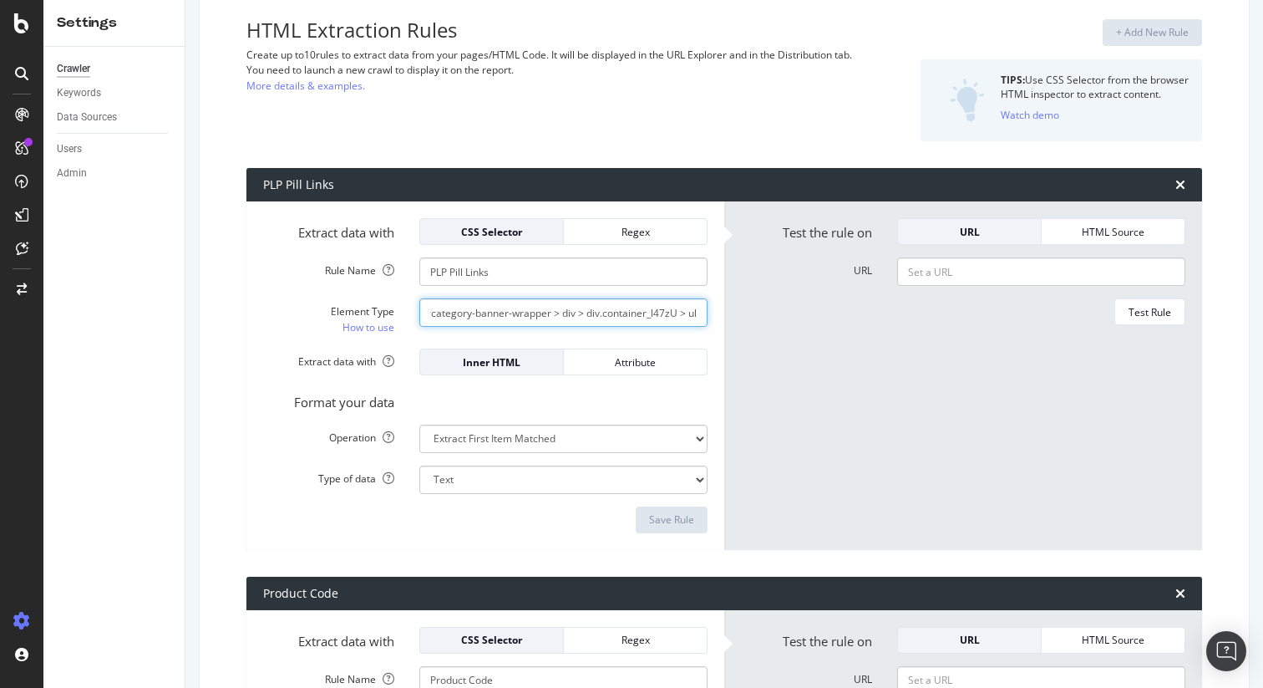
scroll to position [0, 0]
click at [678, 442] on select "Extract First Item Matched Extract First 3 Items Matched Count Number of Occure…" at bounding box center [563, 438] width 288 height 28
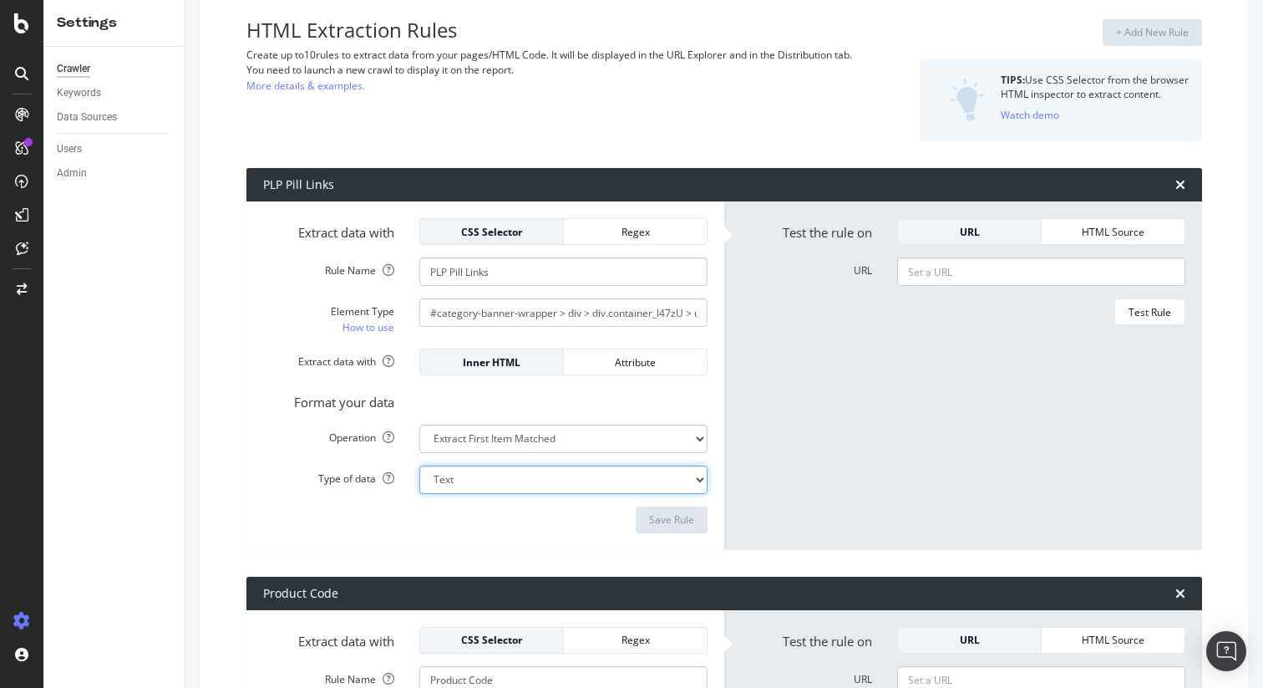
click at [698, 472] on select "Text Integer number Floating point number Date" at bounding box center [563, 479] width 288 height 28
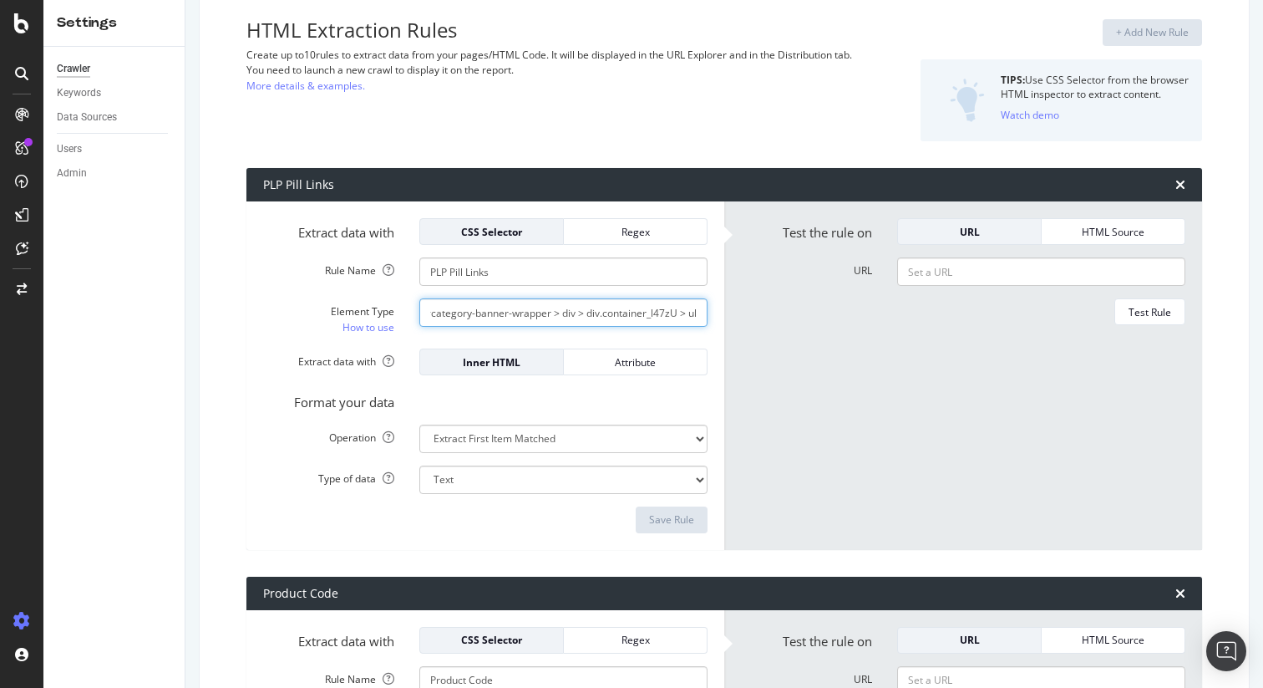
click at [679, 316] on input "#category-banner-wrapper > div > div.container_l47zU > ul" at bounding box center [563, 312] width 288 height 28
drag, startPoint x: 511, startPoint y: 312, endPoint x: 388, endPoint y: 299, distance: 123.5
click at [388, 299] on div "Element Type How to use #category-banner-wrapper > div > div.container_l47zU > …" at bounding box center [486, 317] width 470 height 38
click at [629, 313] on input "#category-banner-wrapper > div > div.container_l47zU > ul" at bounding box center [563, 312] width 288 height 28
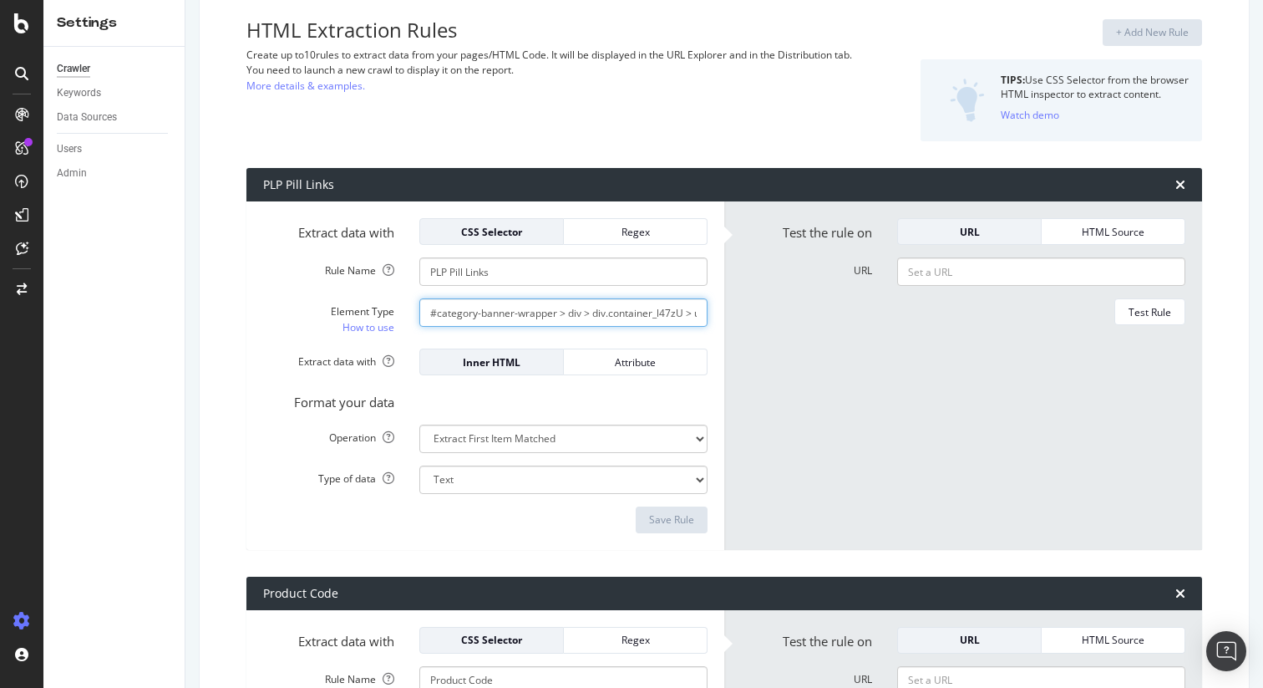
scroll to position [0, 6]
drag, startPoint x: 610, startPoint y: 316, endPoint x: 675, endPoint y: 319, distance: 65.3
click at [675, 319] on input "#category-banner-wrapper > div > div.container_l47zU > ul" at bounding box center [563, 312] width 288 height 28
paste input "listContainer_N3Oy4"
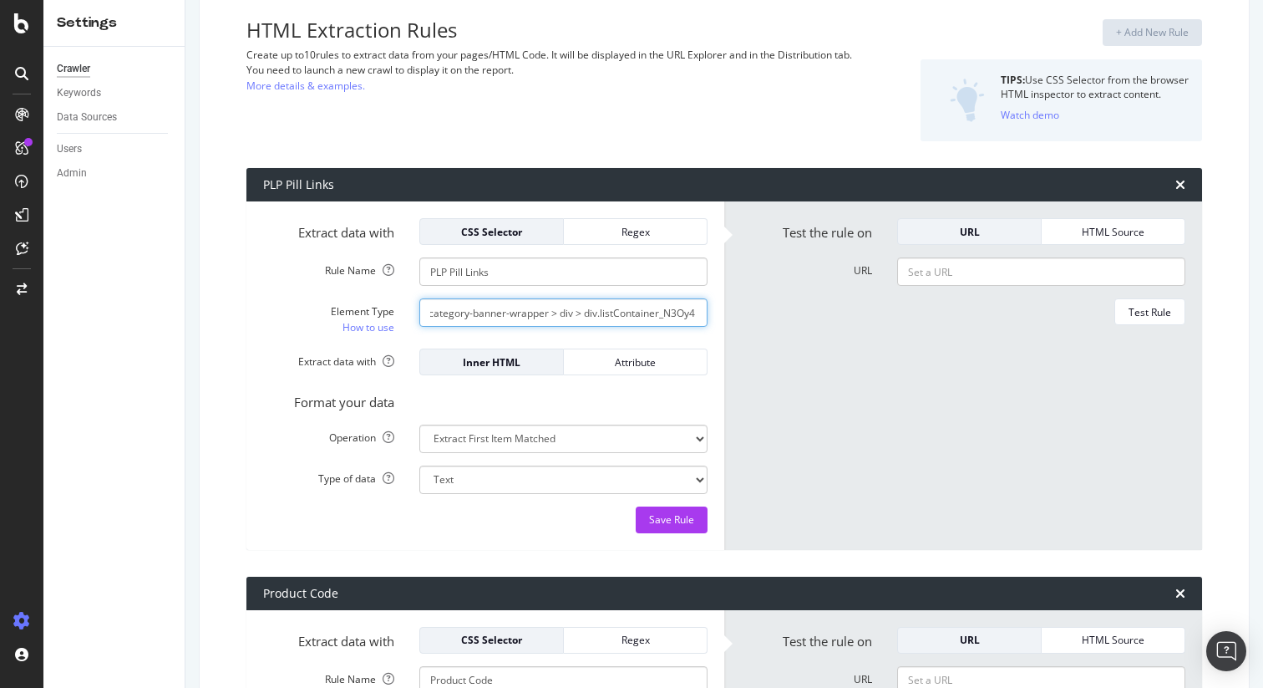
click at [635, 313] on input "#category-banner-wrapper > div > div.listContainer_N3Oy4 > ul" at bounding box center [563, 312] width 288 height 28
drag, startPoint x: 635, startPoint y: 313, endPoint x: 713, endPoint y: 319, distance: 78.0
click at [713, 319] on div "#category-banner-wrapper > div > div.listContainer_N3Oy4 > ul" at bounding box center [563, 312] width 313 height 28
click at [671, 318] on input "#category-banner-wrapper > div > div.listContainer_N3Oy4 > ul" at bounding box center [563, 312] width 288 height 28
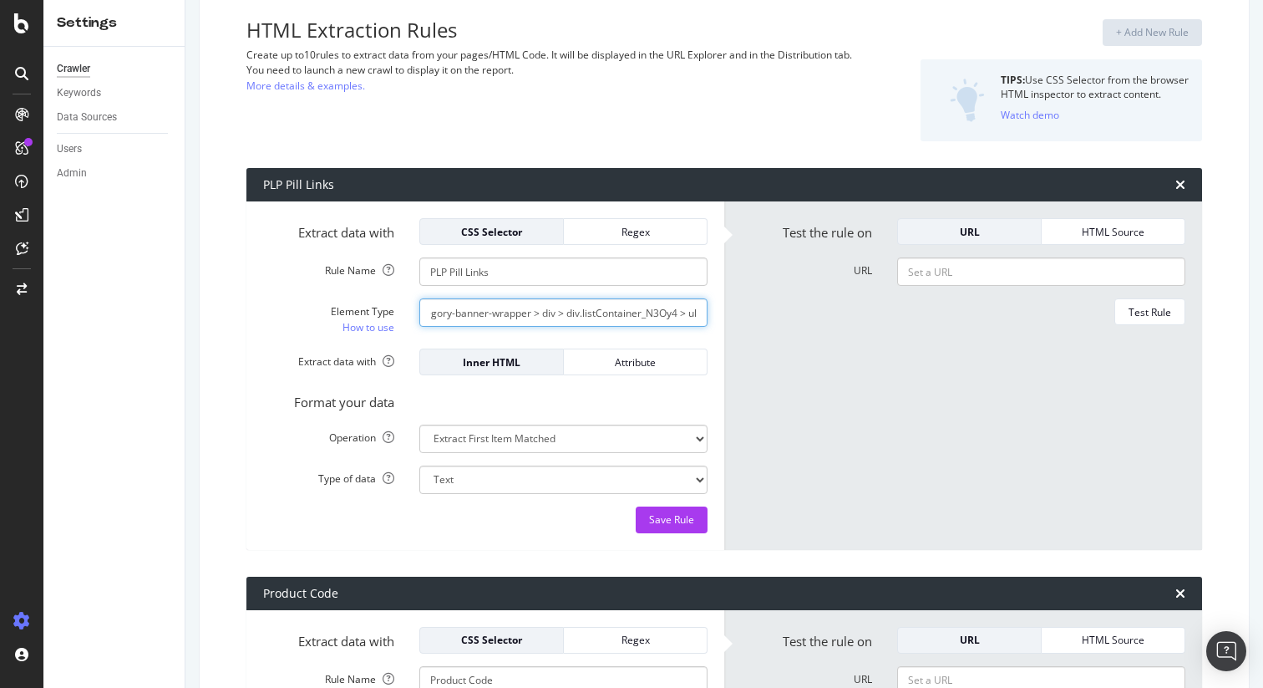
type input "#category-banner-wrapper > div > div.listContainer_N3Oy4 > ul"
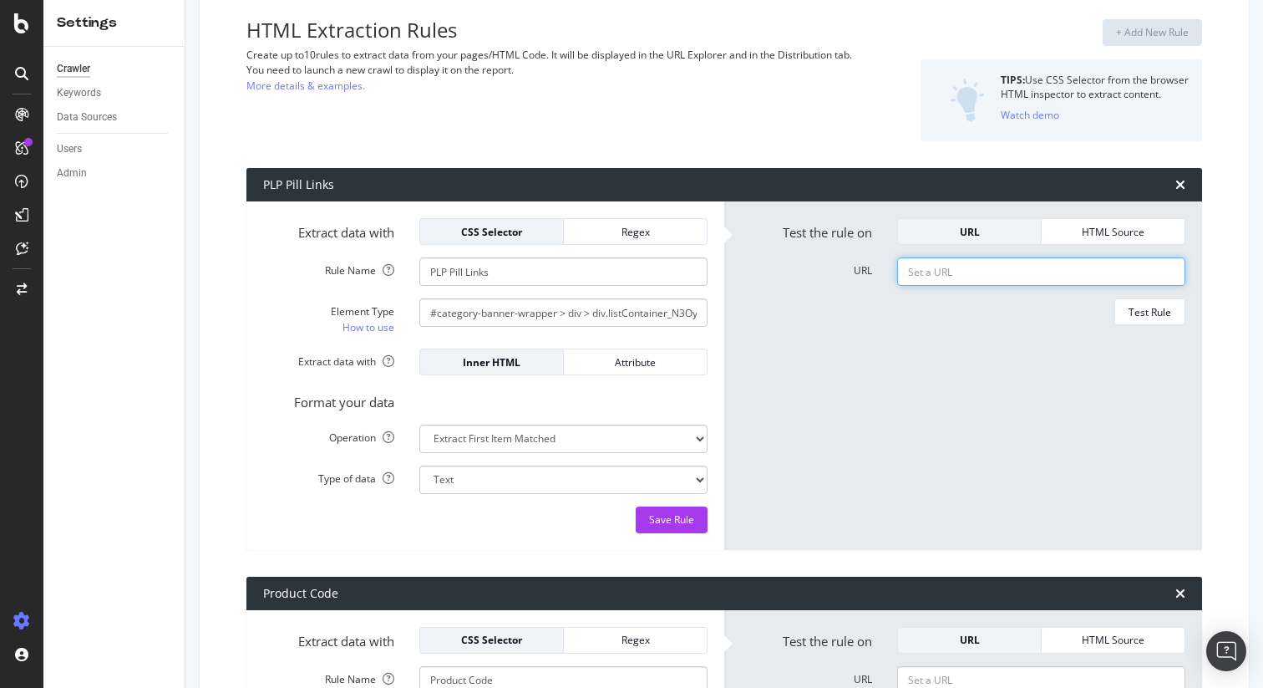
click at [993, 278] on input "URL" at bounding box center [1041, 271] width 288 height 28
paste input "https://www.asos.com/women/dresses/wedding-guest-dresses/cat/?cid=13934#ctaref-…"
type input "https://www.asos.com/women/dresses/wedding-guest-dresses/cat/?cid=13934#ctaref-…"
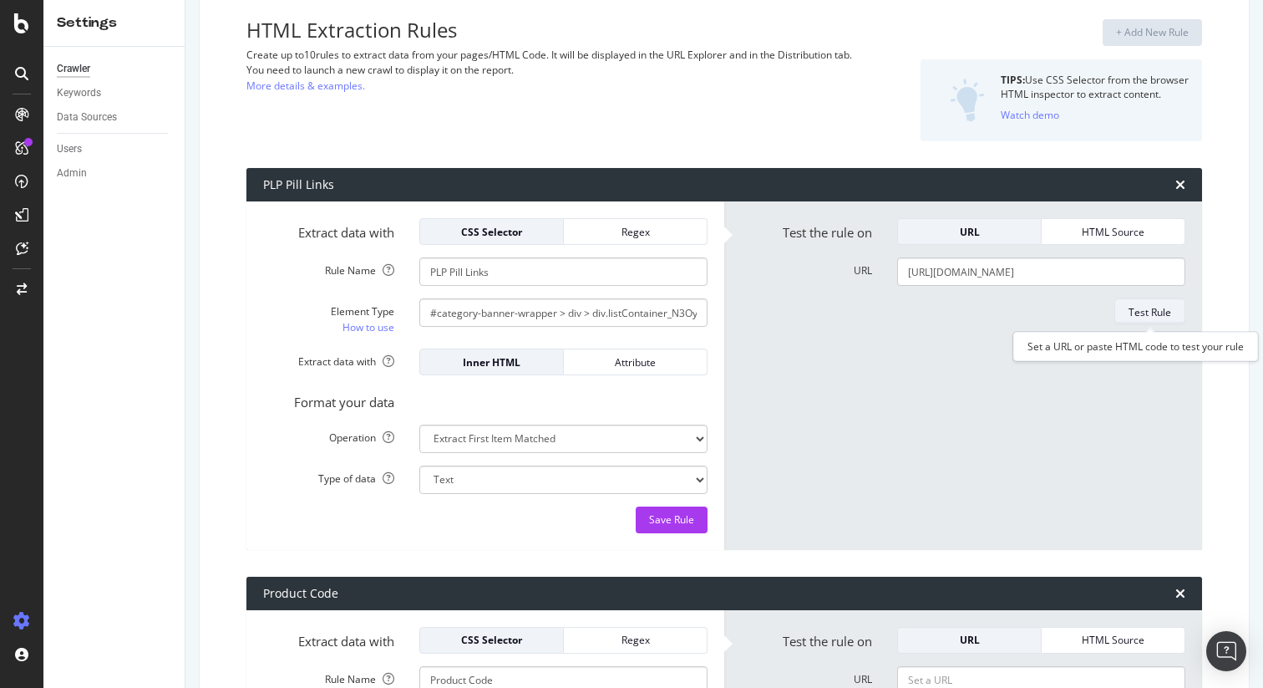
click at [1146, 313] on div "Test Rule" at bounding box center [1150, 312] width 43 height 14
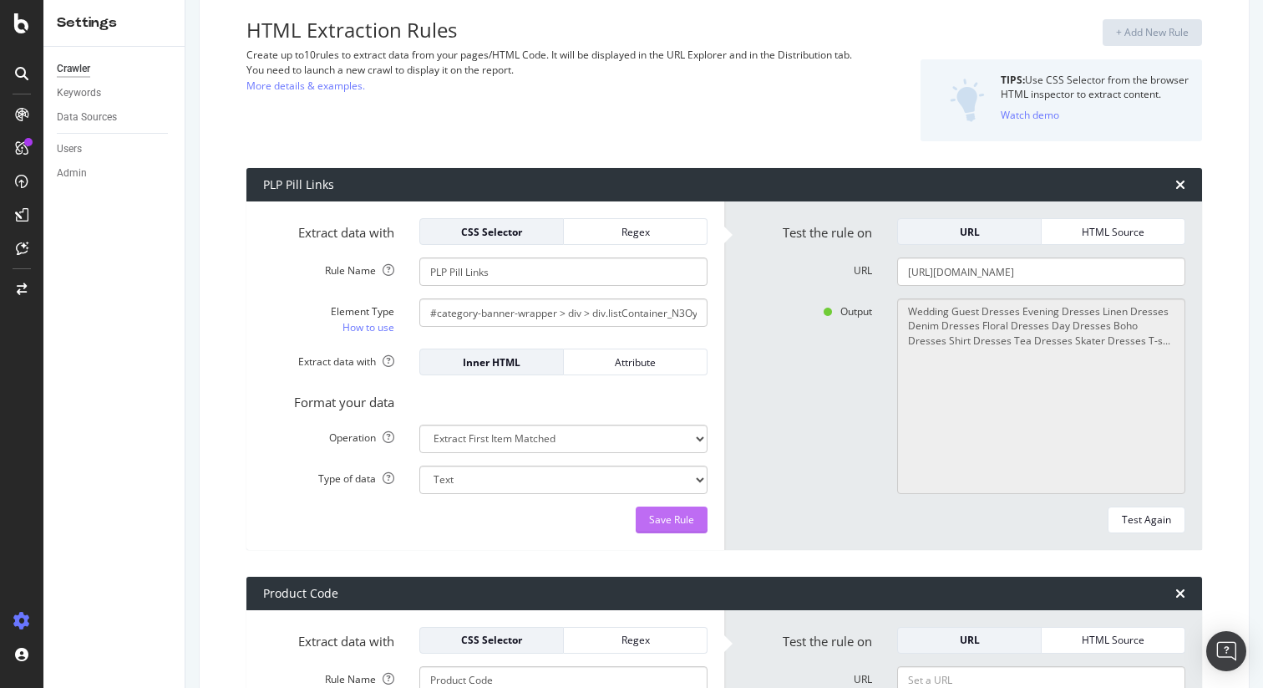
click at [695, 513] on button "Save Rule" at bounding box center [672, 519] width 72 height 27
